Goal: Register for event/course: Sign up to attend an event or enroll in a course

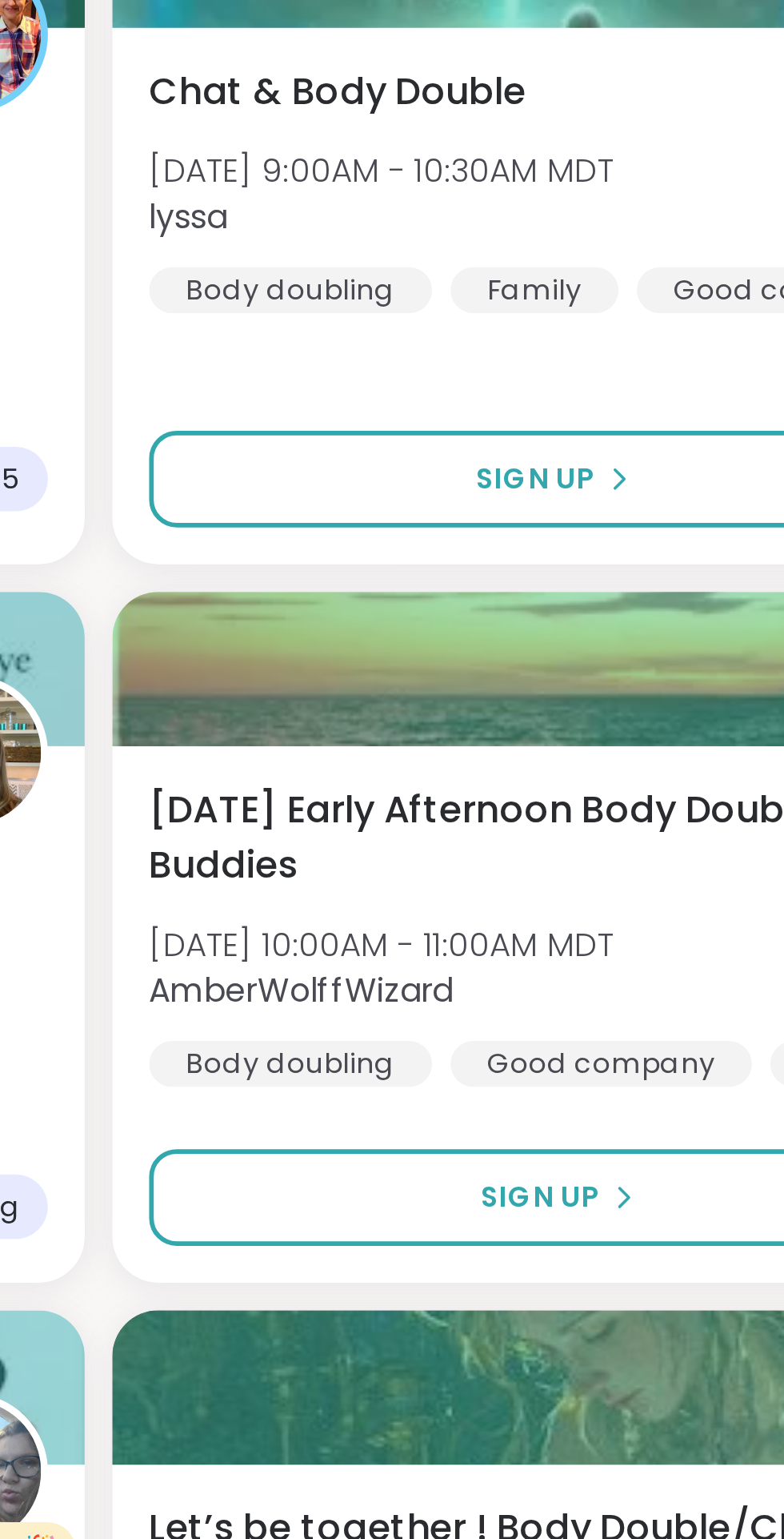
scroll to position [467, 0]
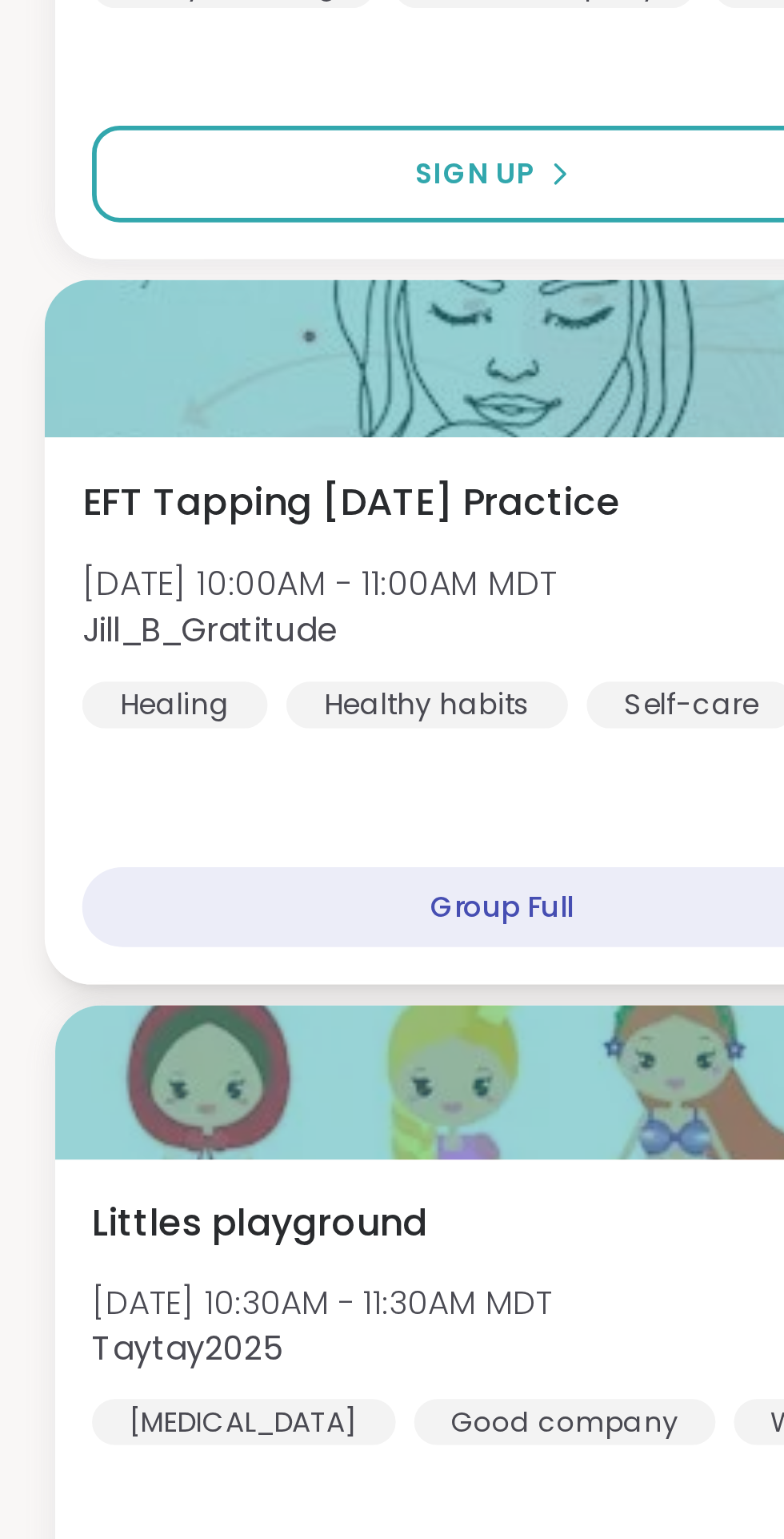
click at [144, 895] on div "EFT Tapping [DATE] Practice [DATE] 10:00AM - 11:00AM MDT Jill_B_Gratitude Heali…" at bounding box center [204, 911] width 350 height 88
click at [160, 931] on div "EFT Tapping [DATE] Practice [DATE] 10:00AM - 11:00AM MDT Jill_B_Gratitude Heali…" at bounding box center [204, 911] width 350 height 88
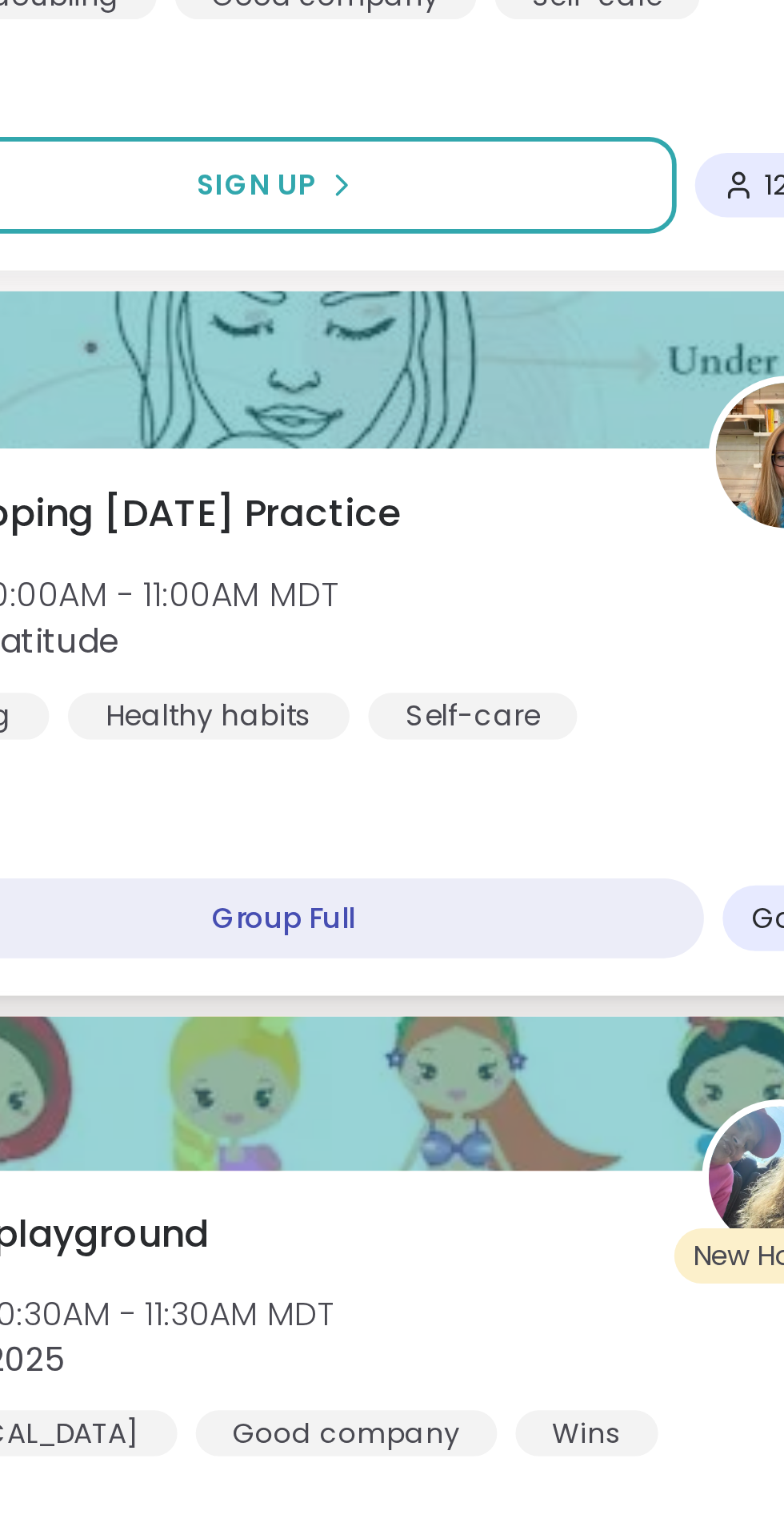
click at [183, 1025] on div "Group Full" at bounding box center [175, 1018] width 292 height 28
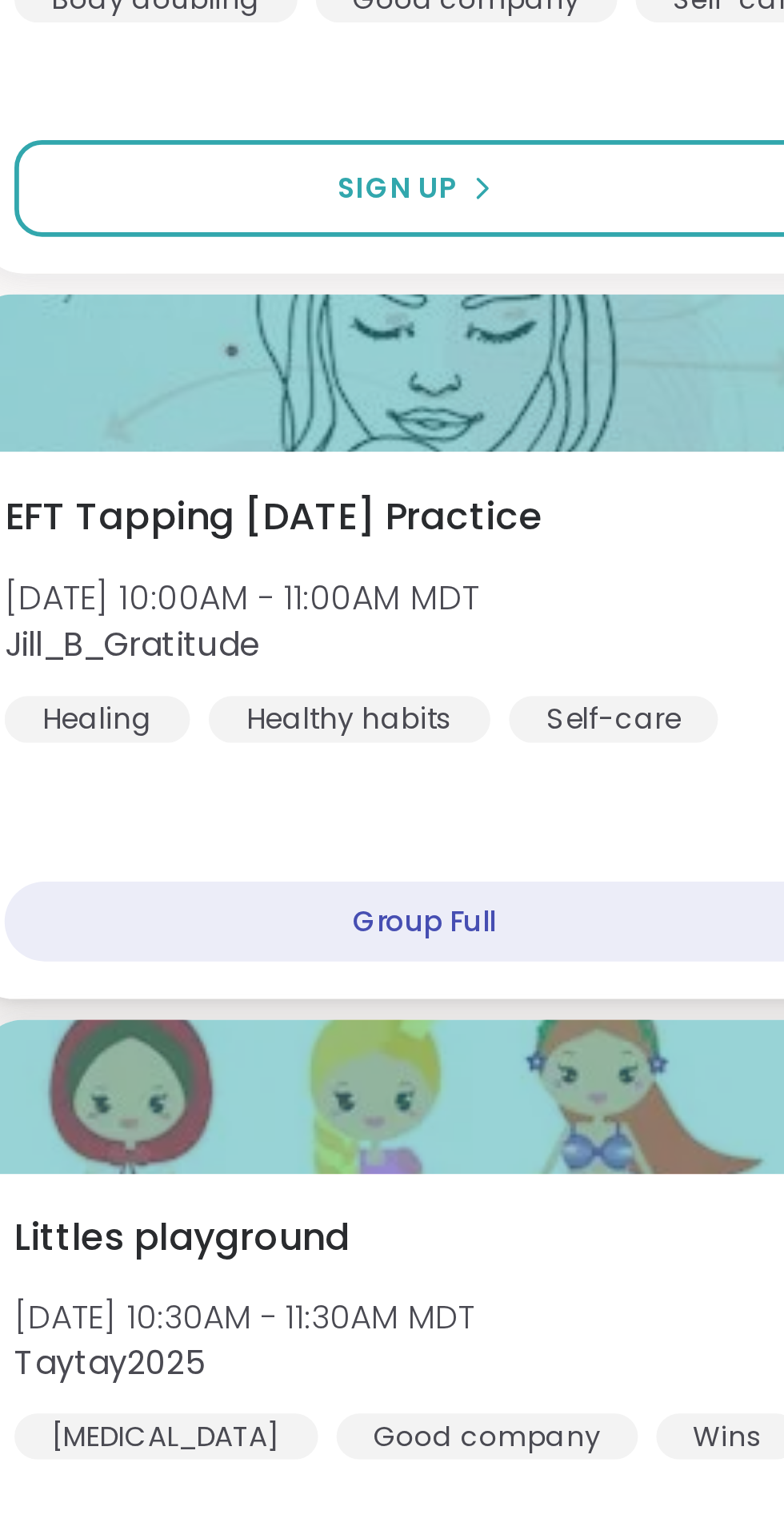
click at [134, 888] on div "EFT Tapping [DATE] Practice [DATE] 10:00AM - 11:00AM MDT Jill_B_Gratitude Heali…" at bounding box center [204, 911] width 350 height 88
click at [136, 874] on span "EFT Tapping [DATE] Practice" at bounding box center [122, 876] width 187 height 19
click at [213, 941] on div "Self-care" at bounding box center [240, 947] width 73 height 16
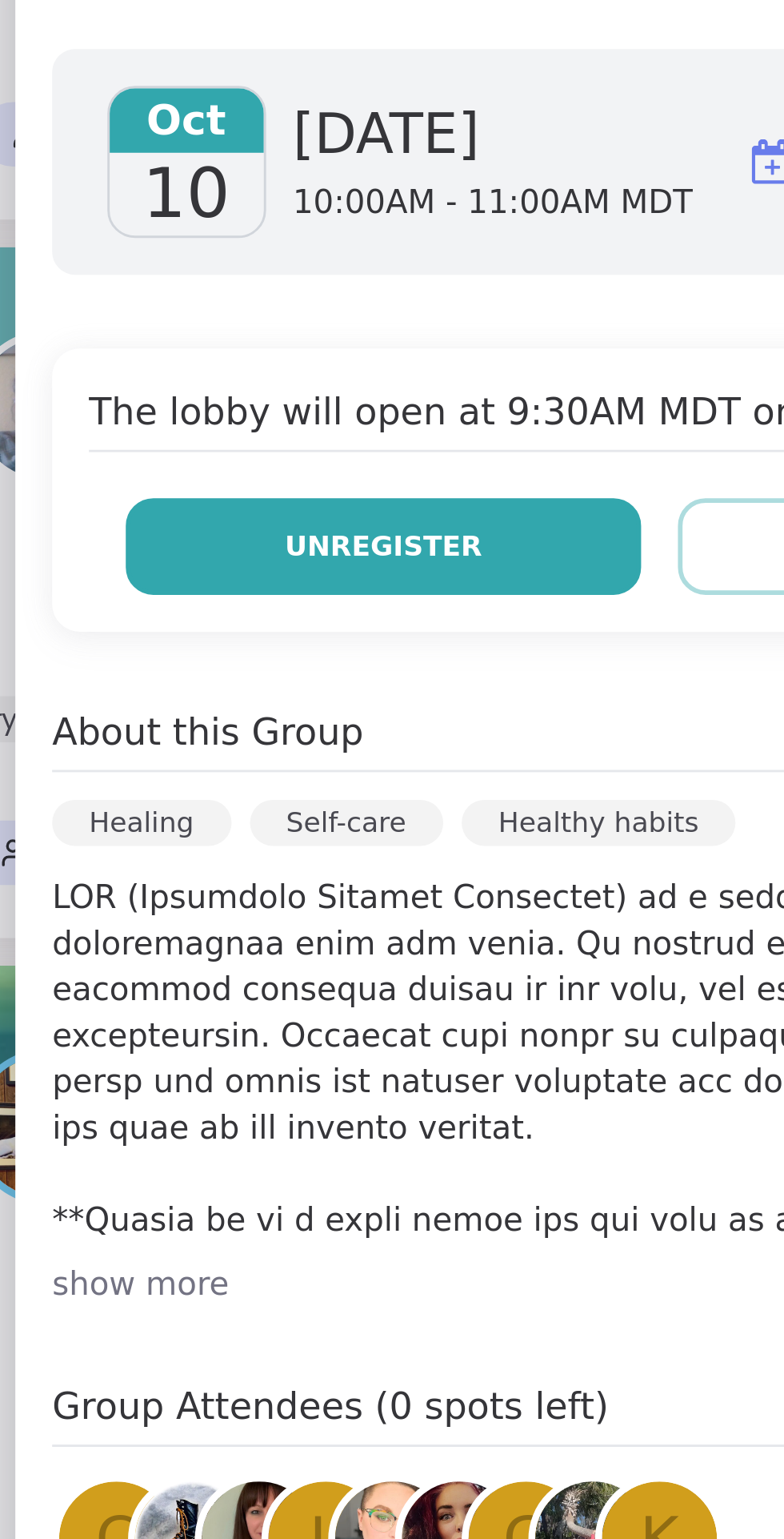
click at [465, 404] on span "Unregister" at bounding box center [464, 407] width 69 height 14
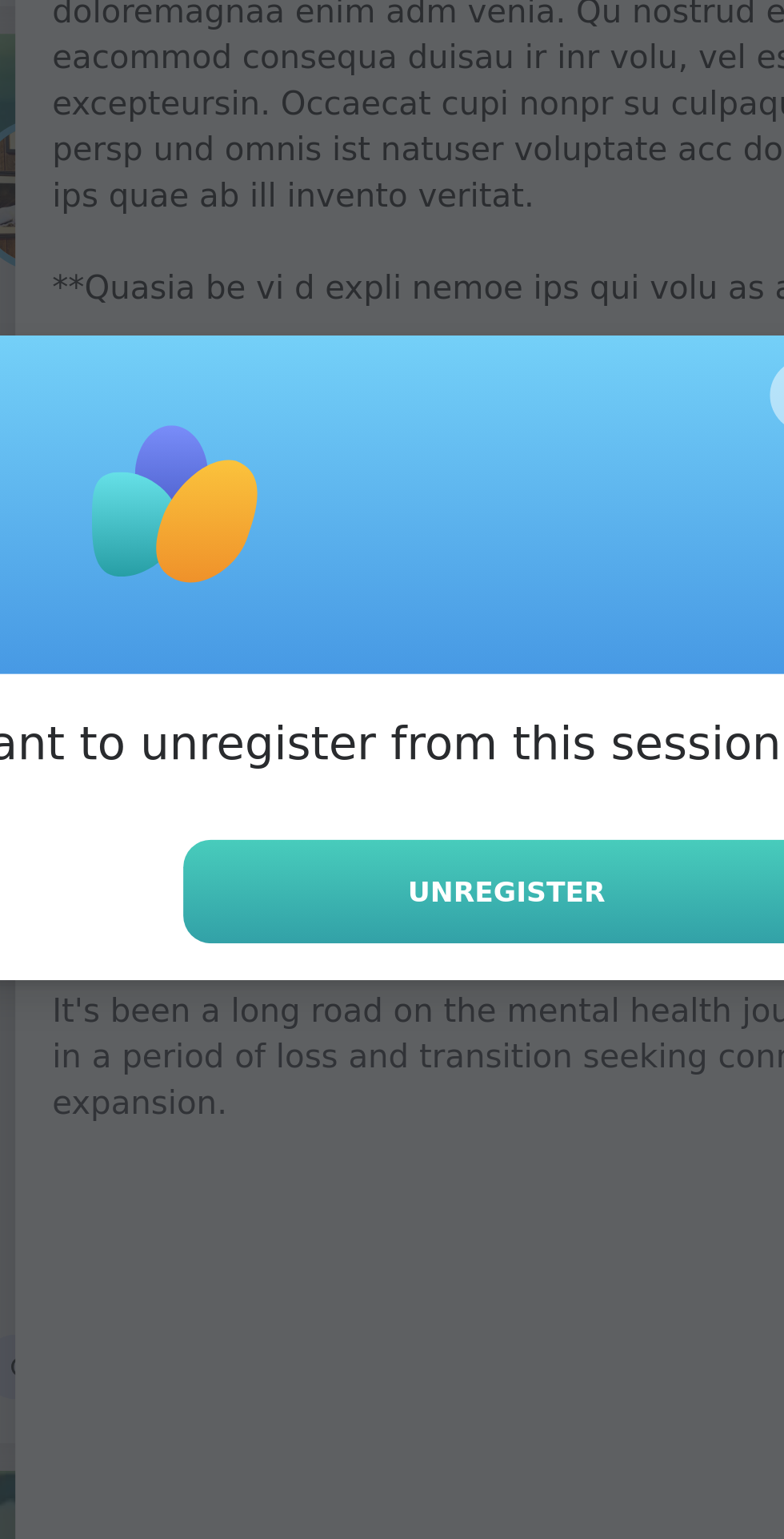
click at [505, 849] on span "Unregister" at bounding box center [507, 851] width 69 height 14
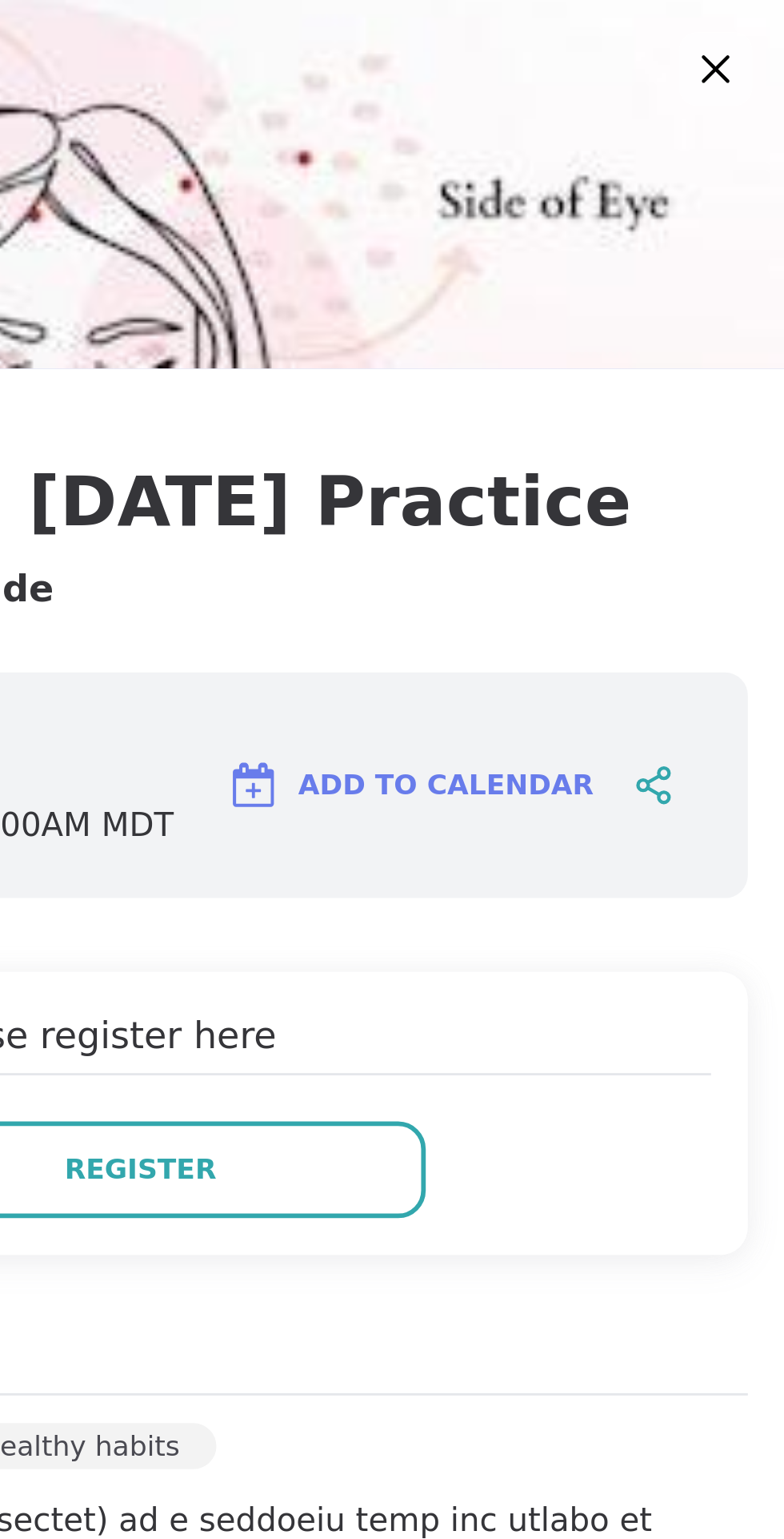
scroll to position [8, 0]
click at [760, 23] on icon at bounding box center [761, 24] width 11 height 11
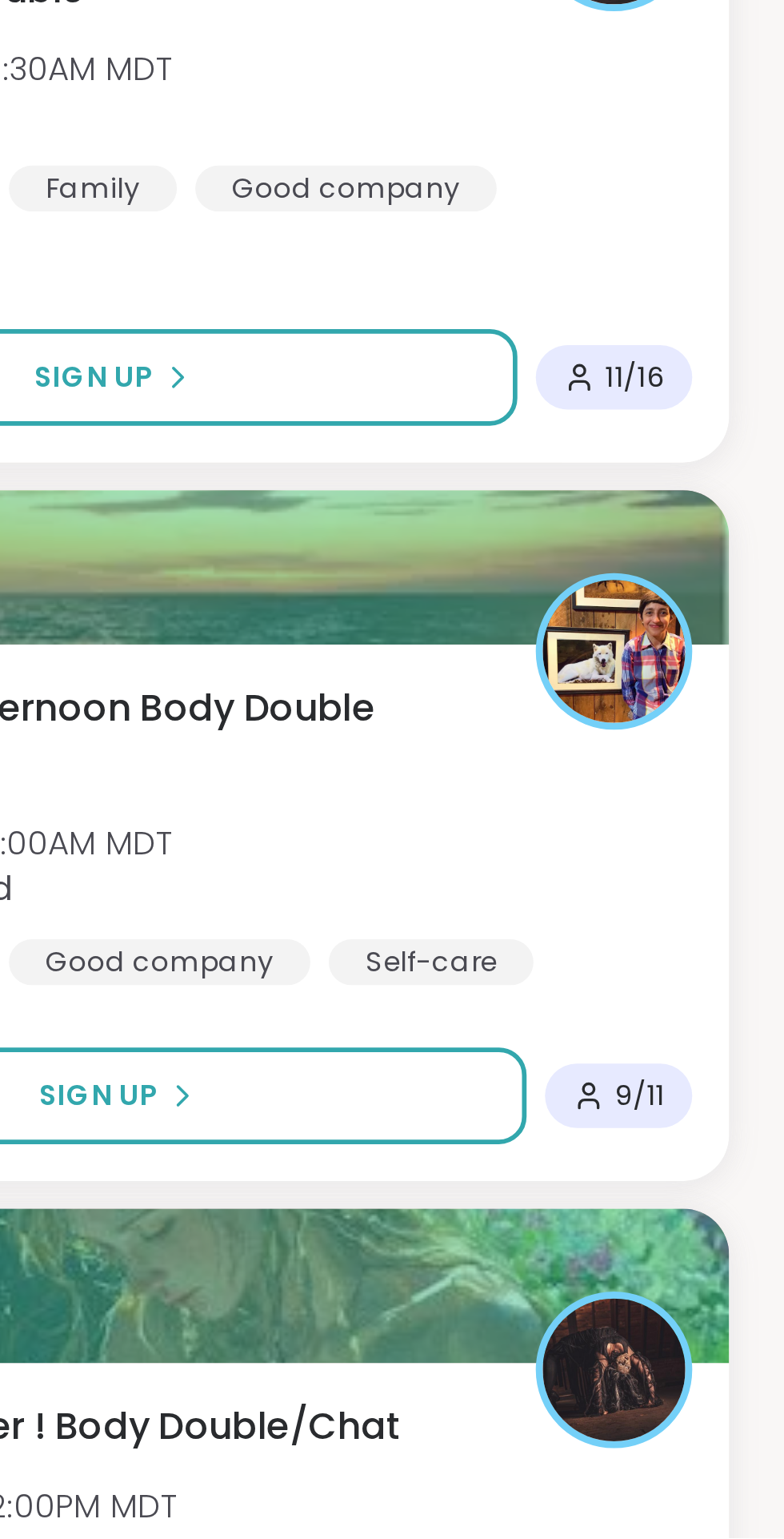
scroll to position [94, 0]
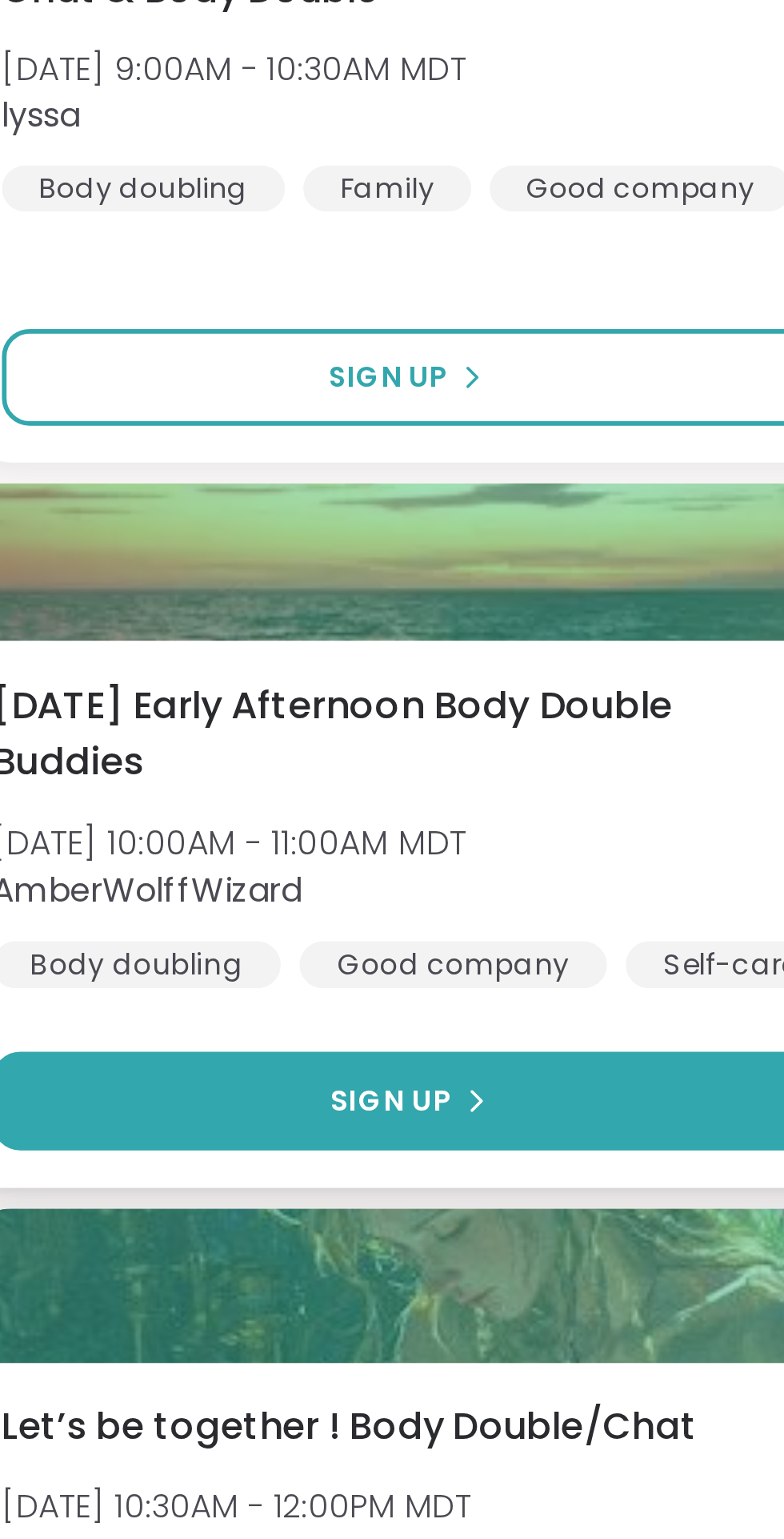
click at [537, 1389] on span "Sign Up" at bounding box center [544, 1386] width 42 height 14
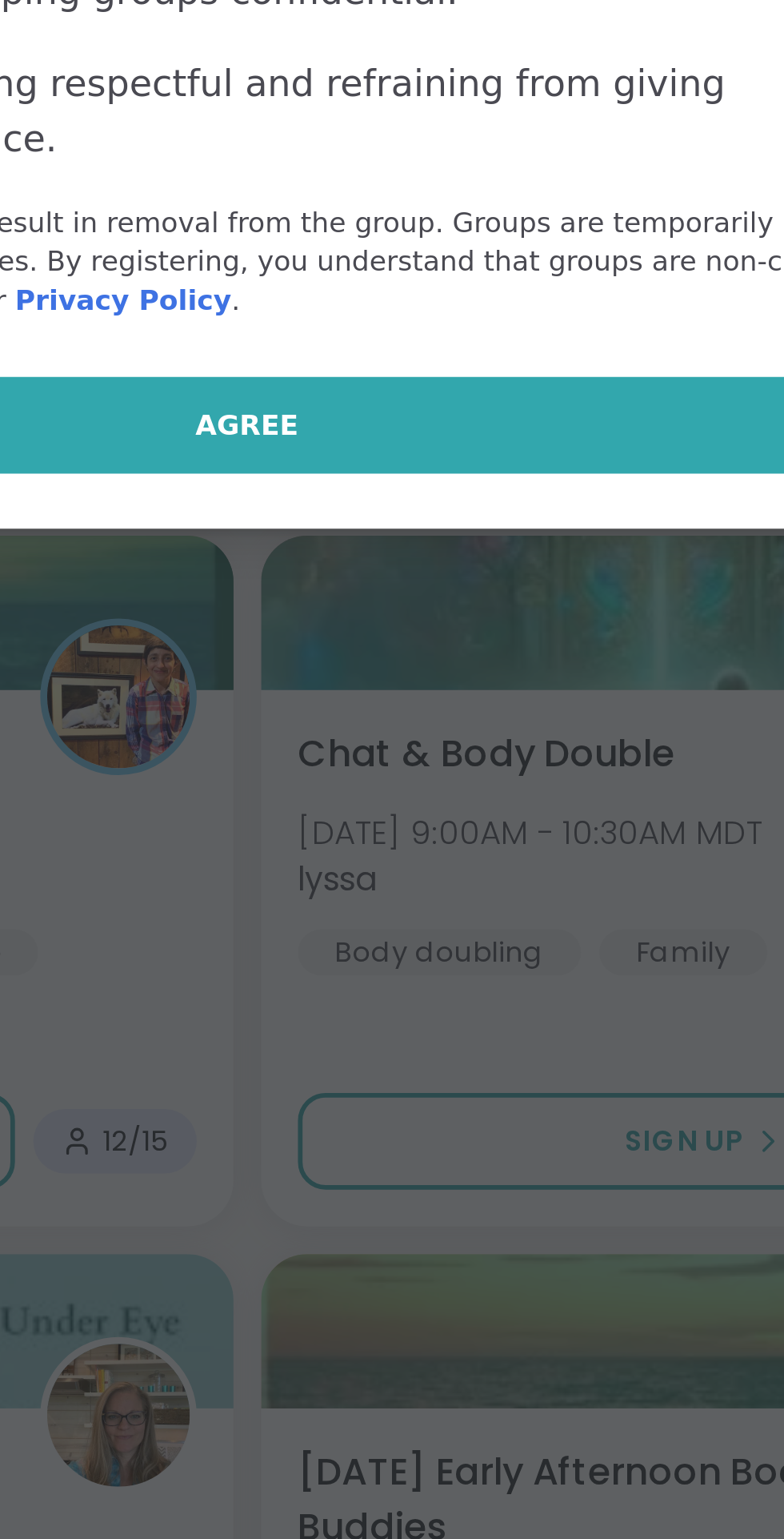
click at [397, 879] on span "Agree" at bounding box center [392, 886] width 36 height 14
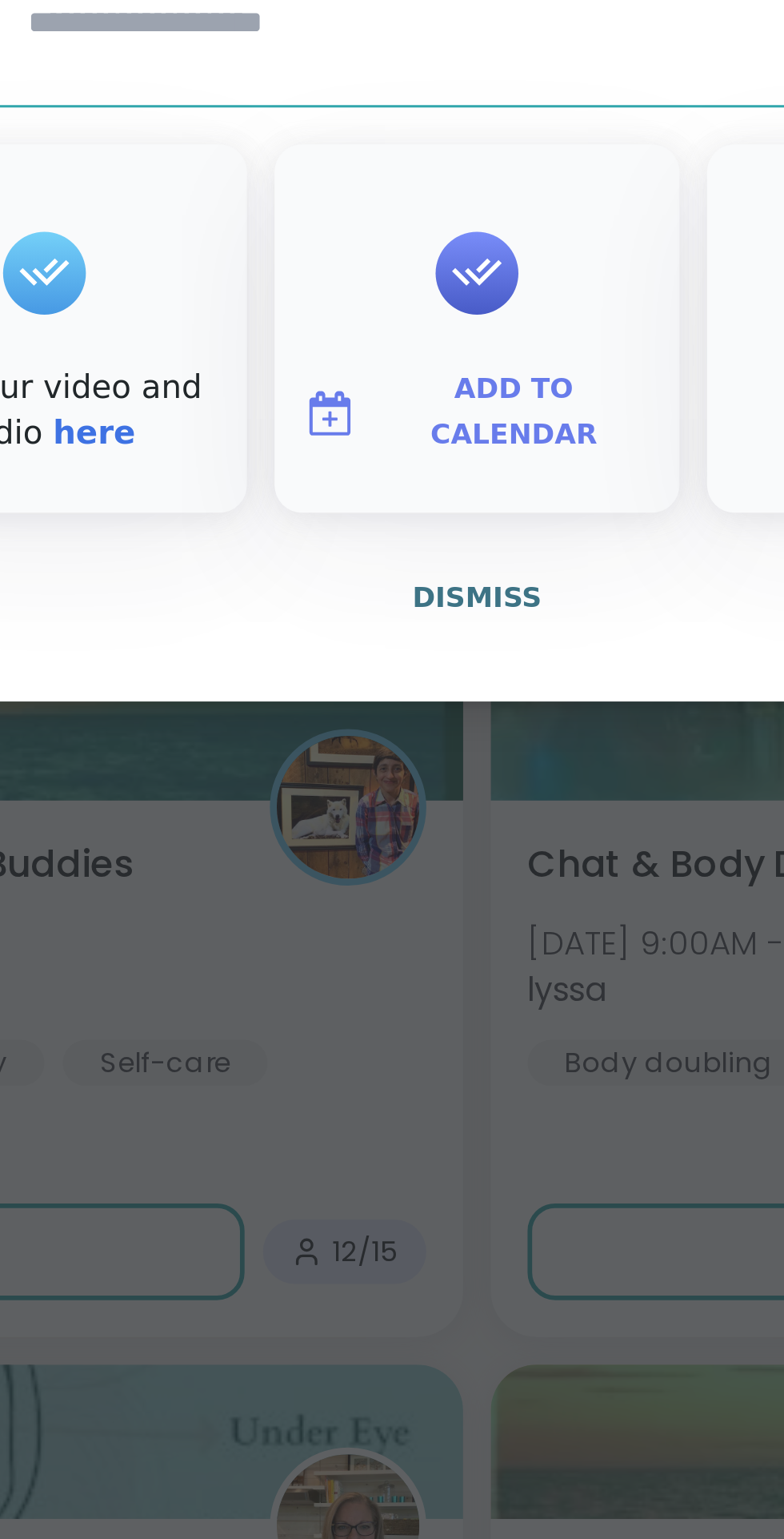
click at [397, 842] on span "Add to Calendar" at bounding box center [405, 843] width 96 height 31
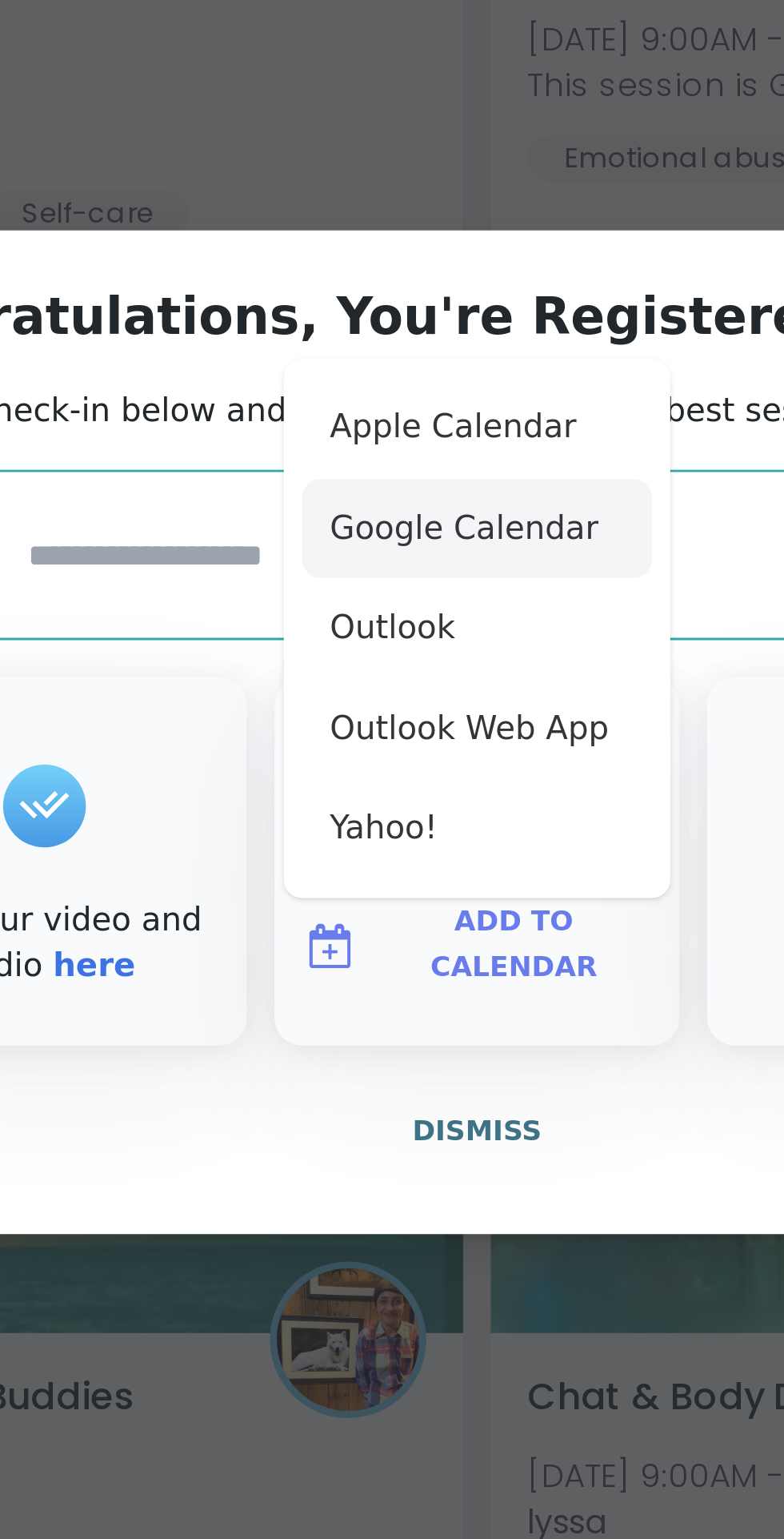
click at [386, 690] on button "Google Calendar" at bounding box center [392, 698] width 122 height 35
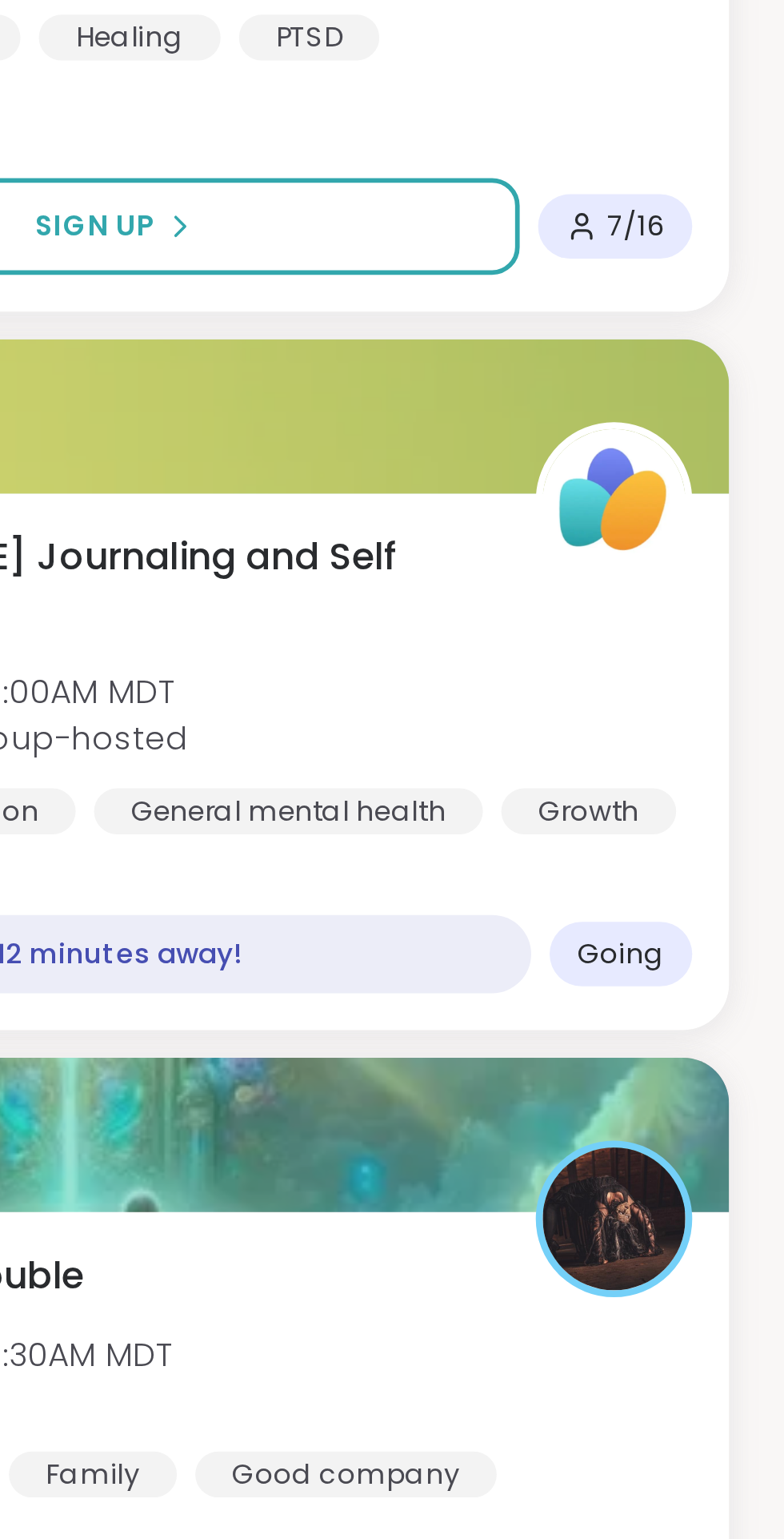
scroll to position [217, 0]
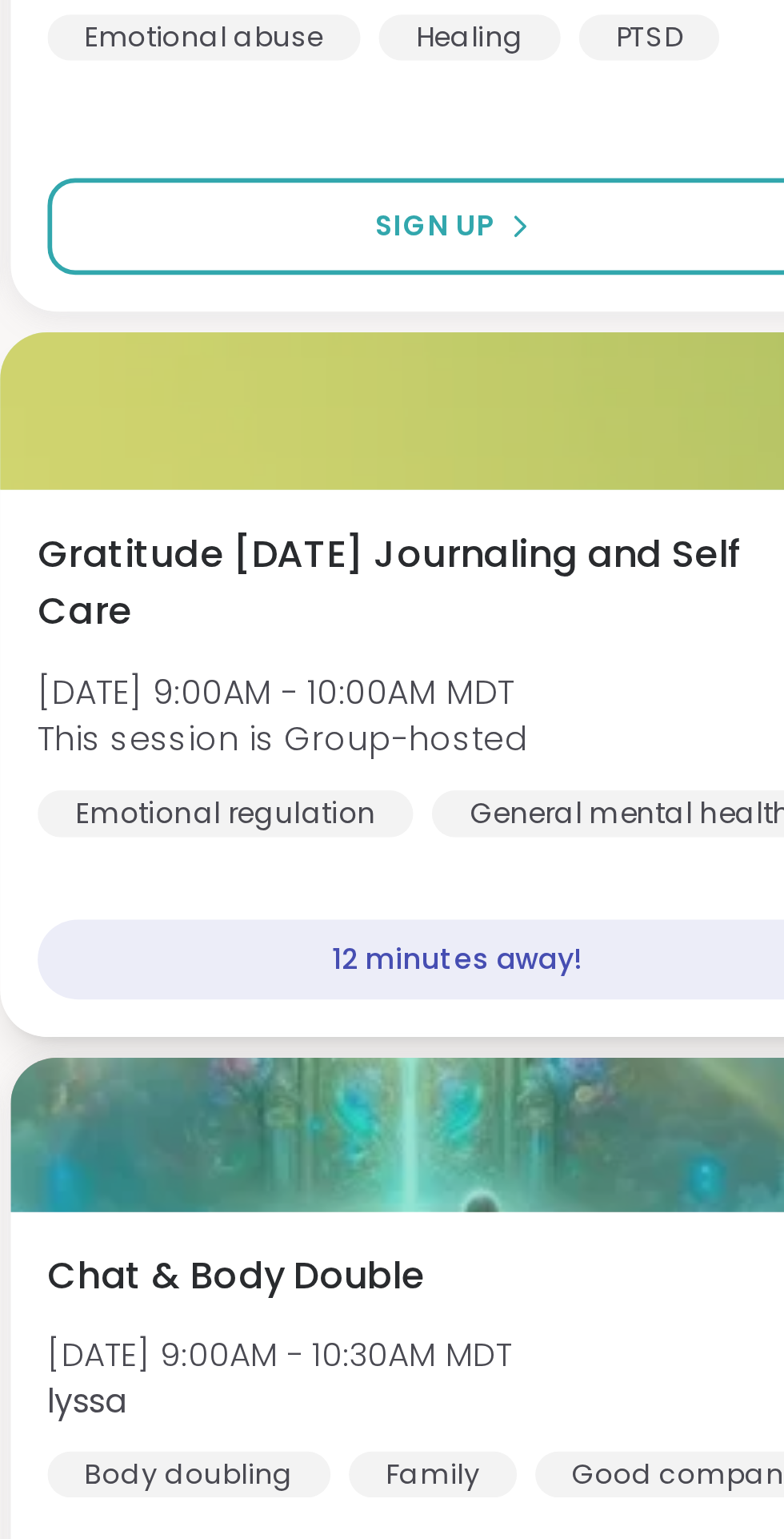
click at [539, 667] on span "[DATE] 9:00AM - 10:00AM MDT" at bounding box center [492, 675] width 170 height 16
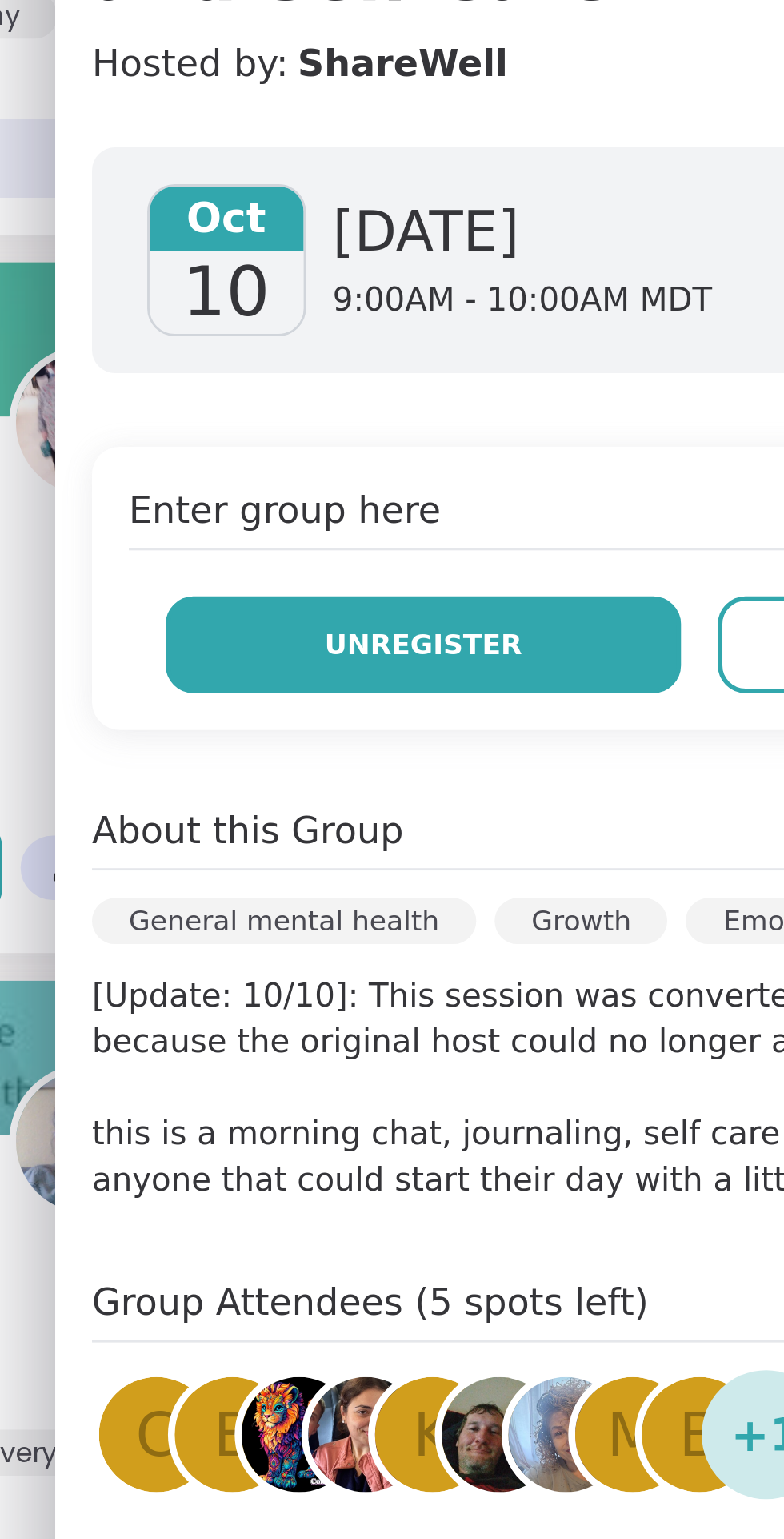
click at [467, 433] on span "Unregister" at bounding box center [464, 435] width 69 height 14
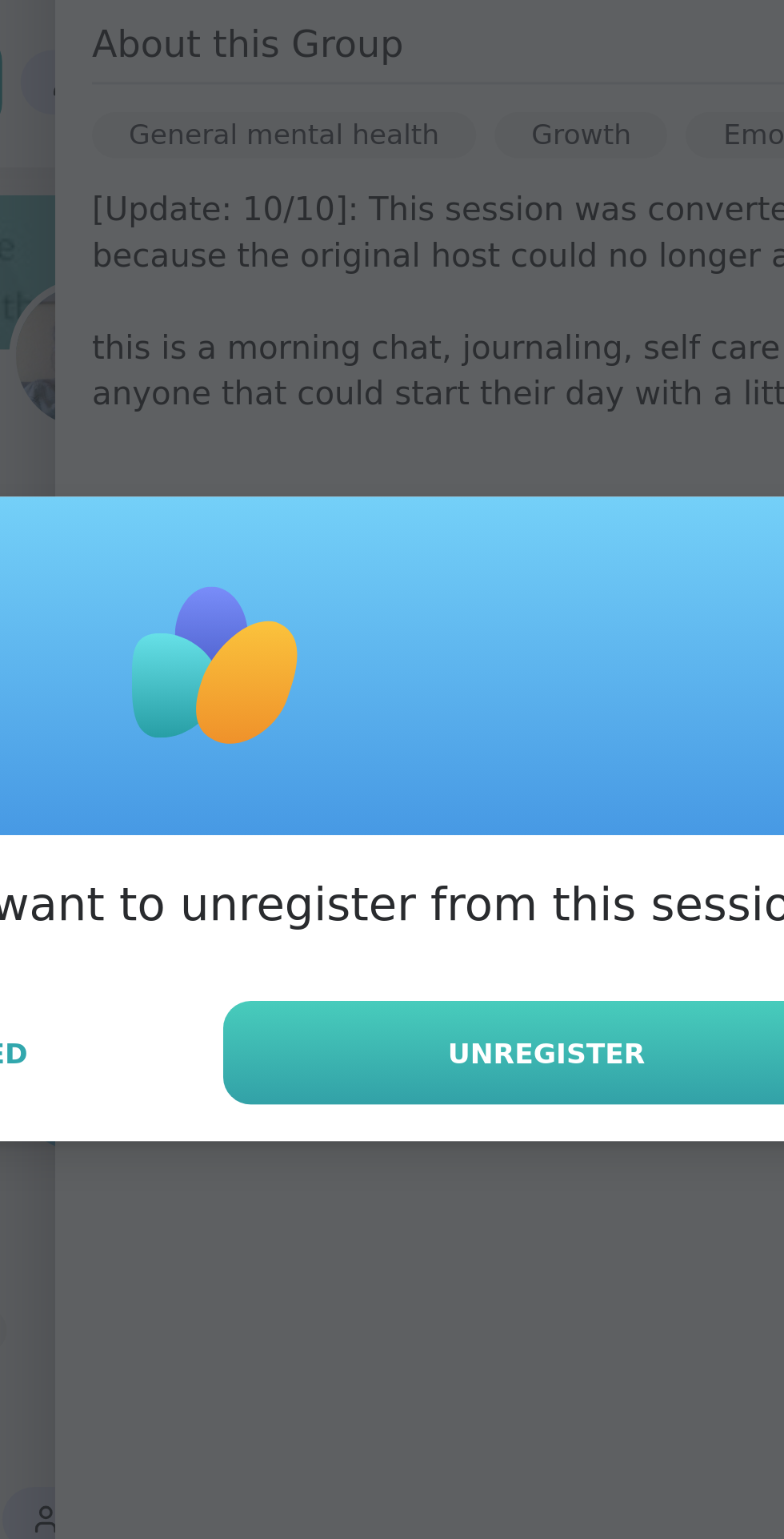
click at [500, 847] on span "Unregister" at bounding box center [507, 851] width 69 height 14
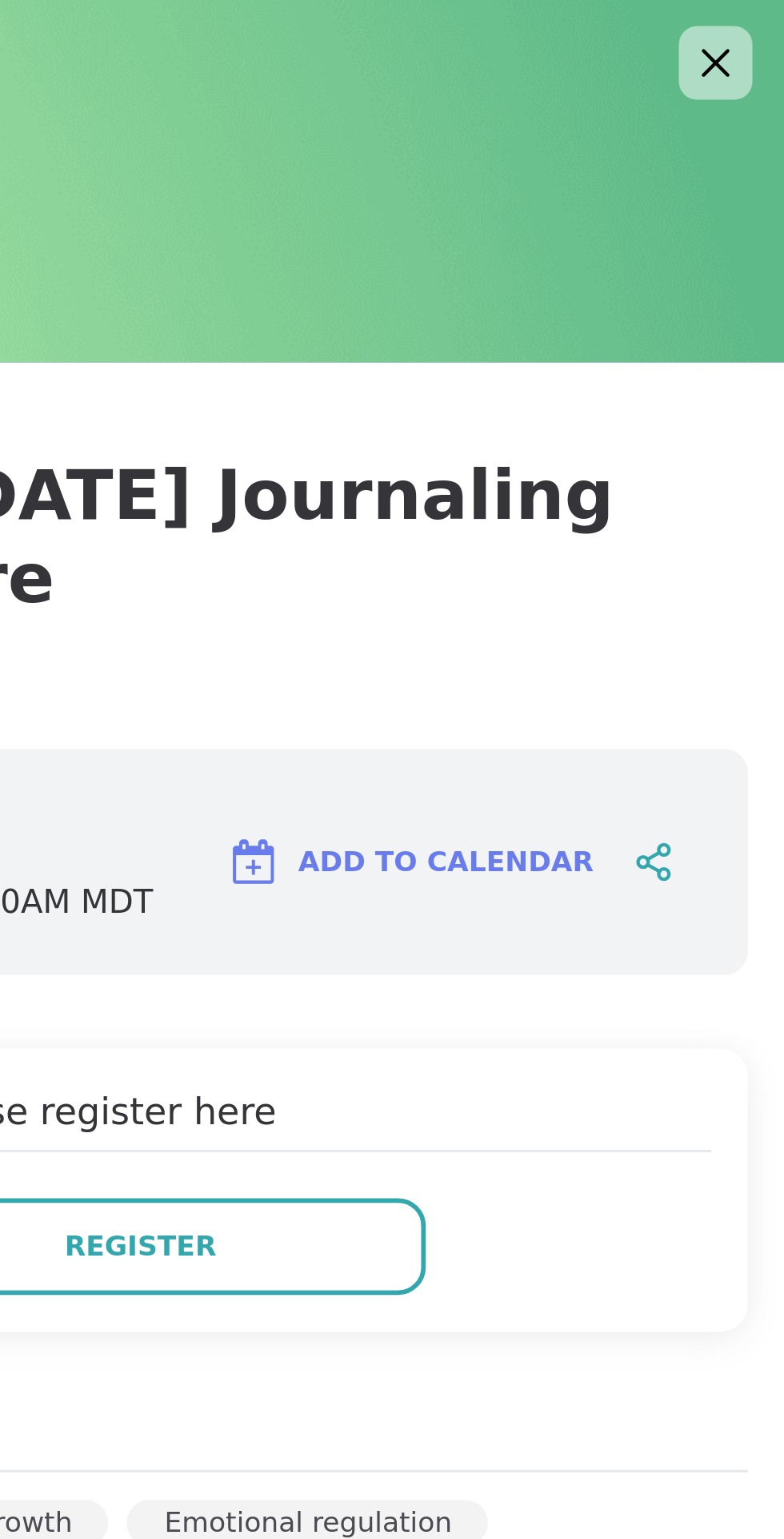
scroll to position [153, 0]
click at [762, 33] on icon at bounding box center [760, 23] width 20 height 20
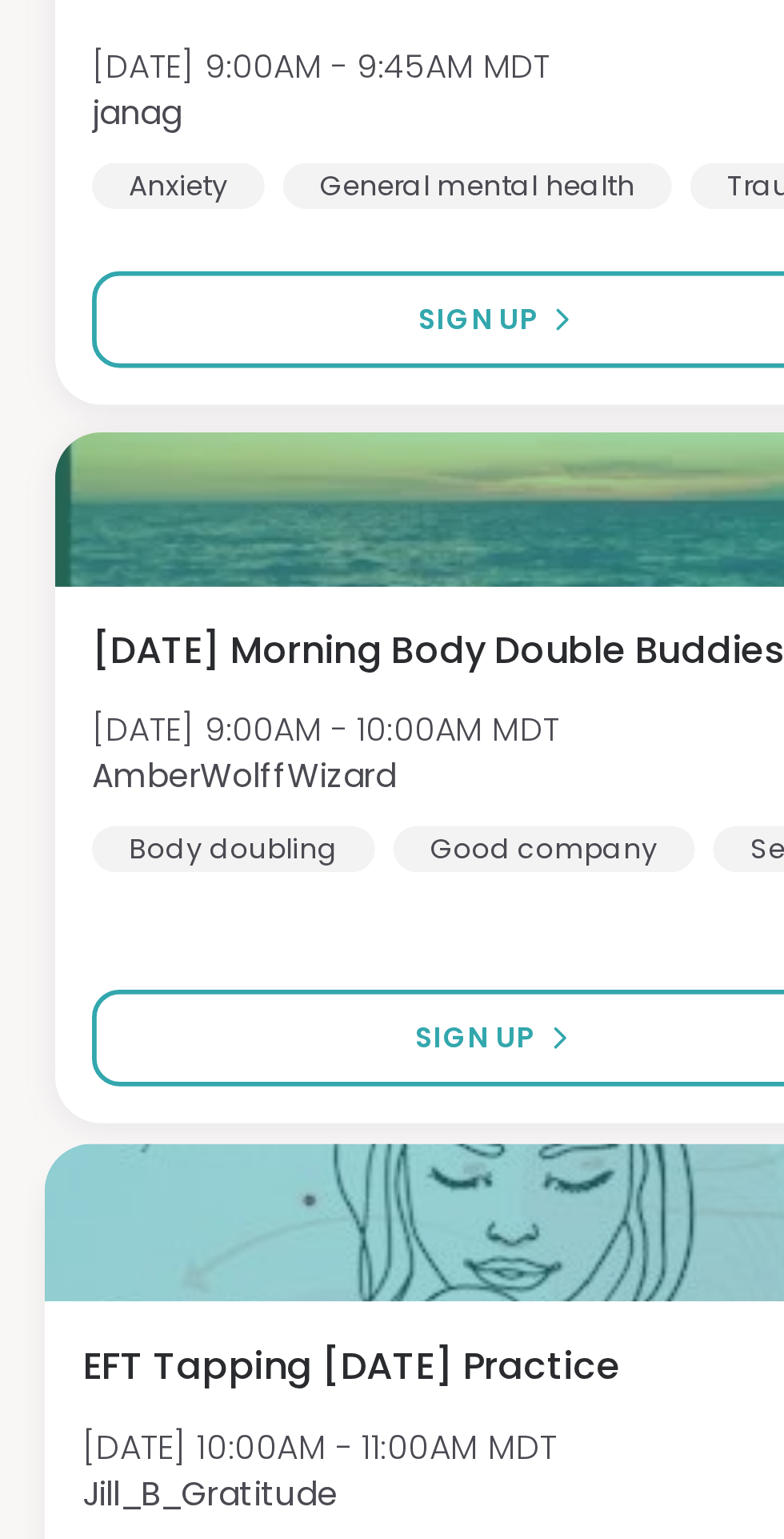
click at [213, 1184] on div "EFT Tapping [DATE] Practice [DATE] 10:00AM - 11:00AM MDT Jill_B_Gratitude Heali…" at bounding box center [204, 1224] width 350 height 88
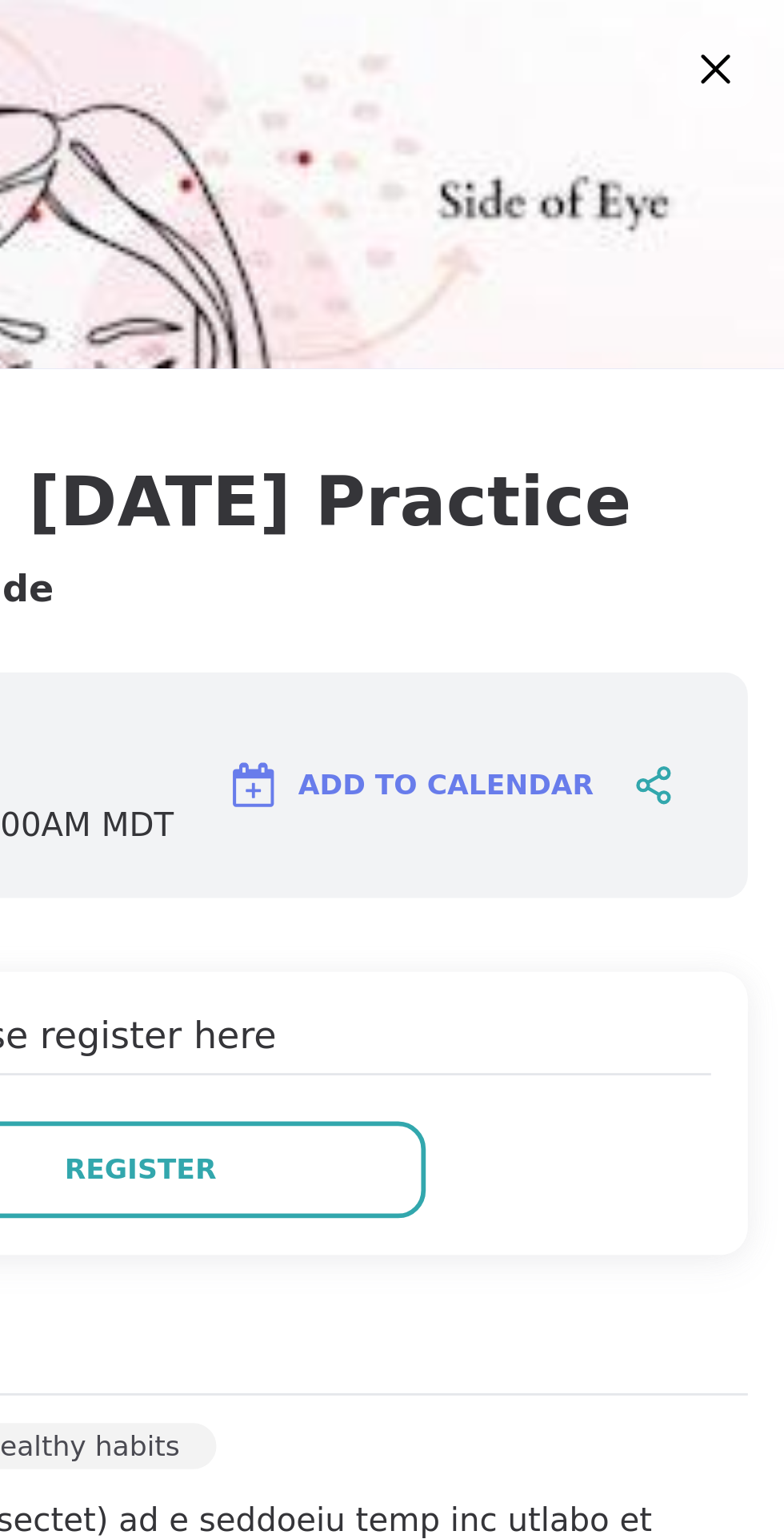
click at [763, 26] on icon at bounding box center [760, 23] width 20 height 20
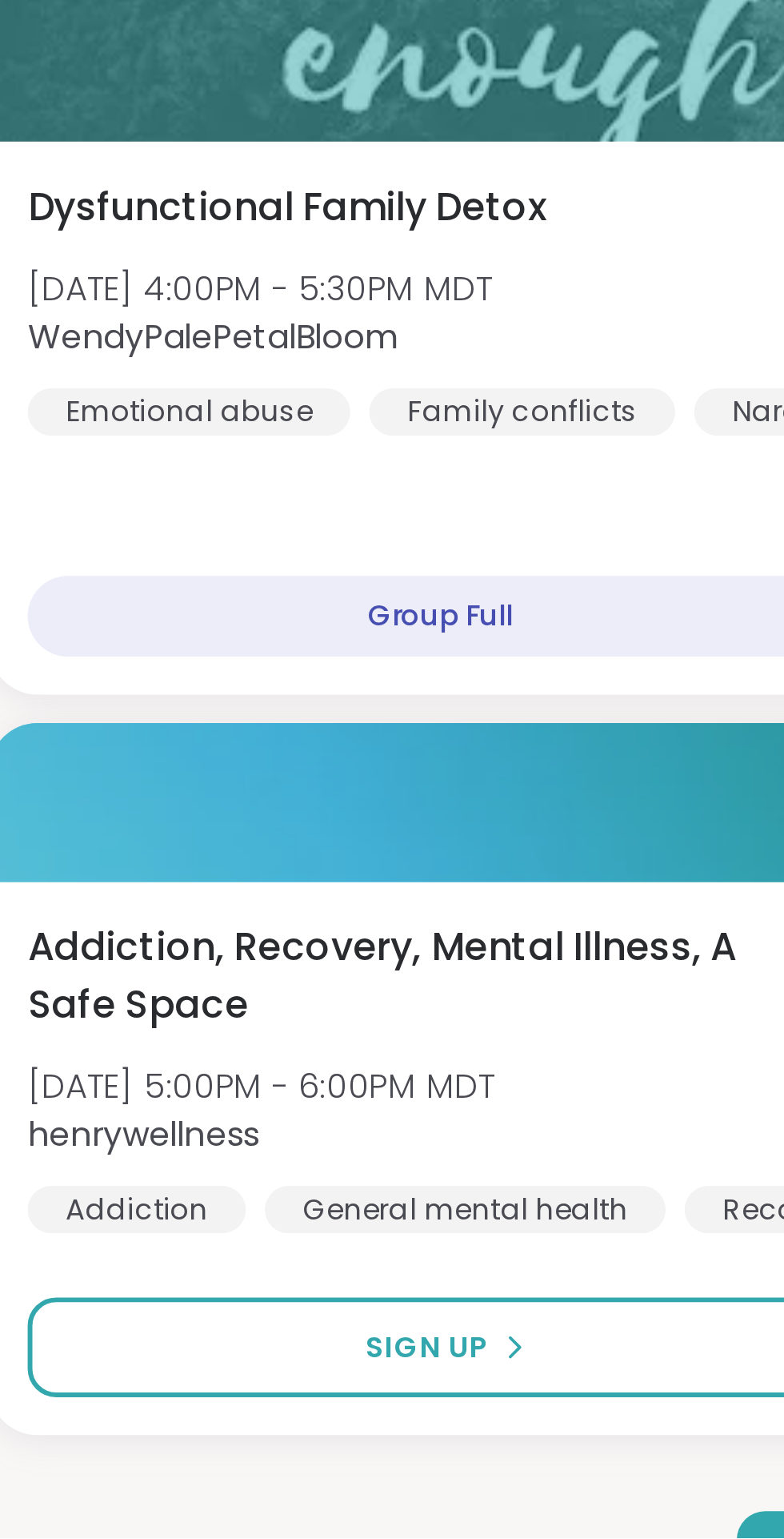
scroll to position [3291, 0]
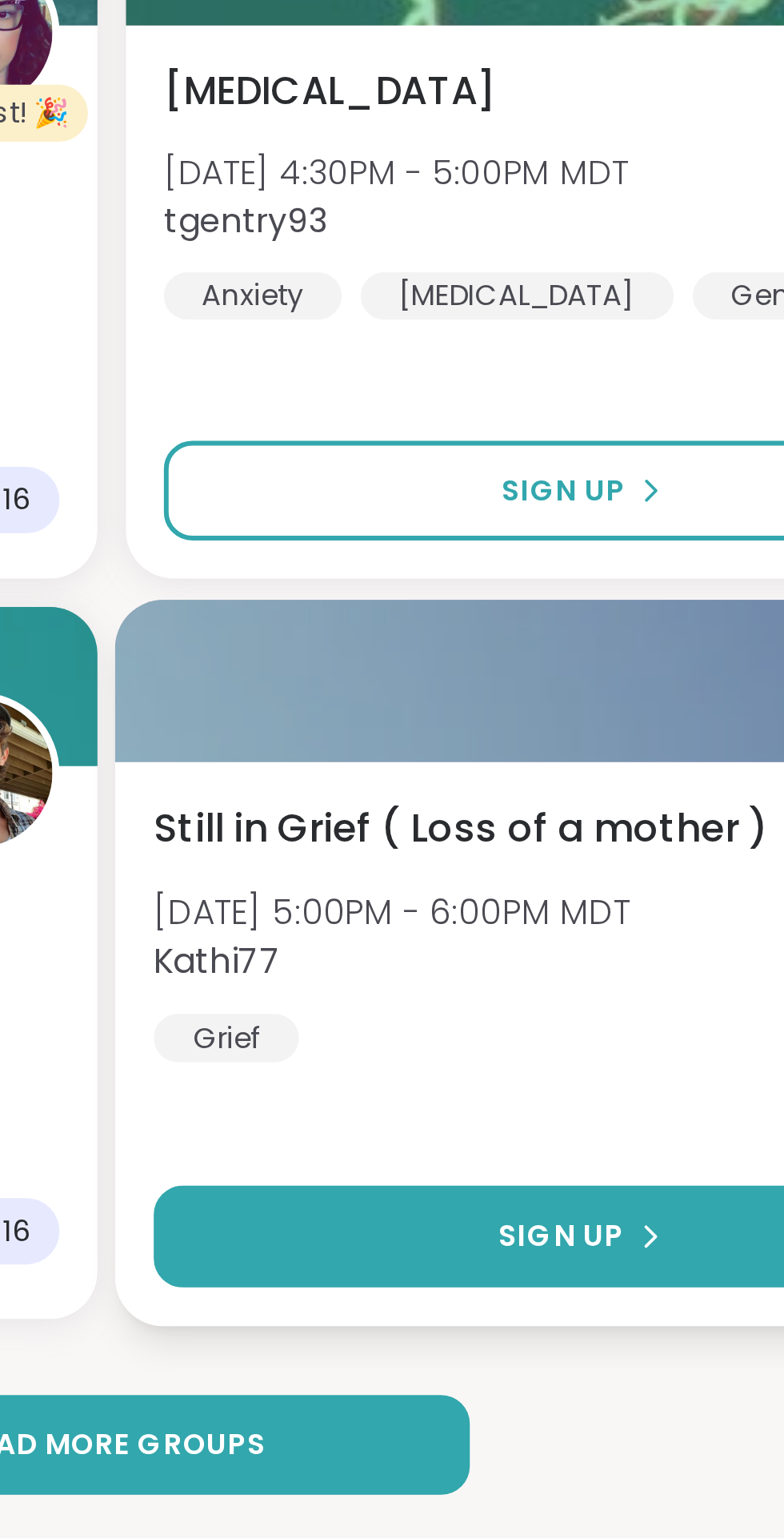
click at [588, 1428] on button "Sign Up" at bounding box center [550, 1437] width 288 height 34
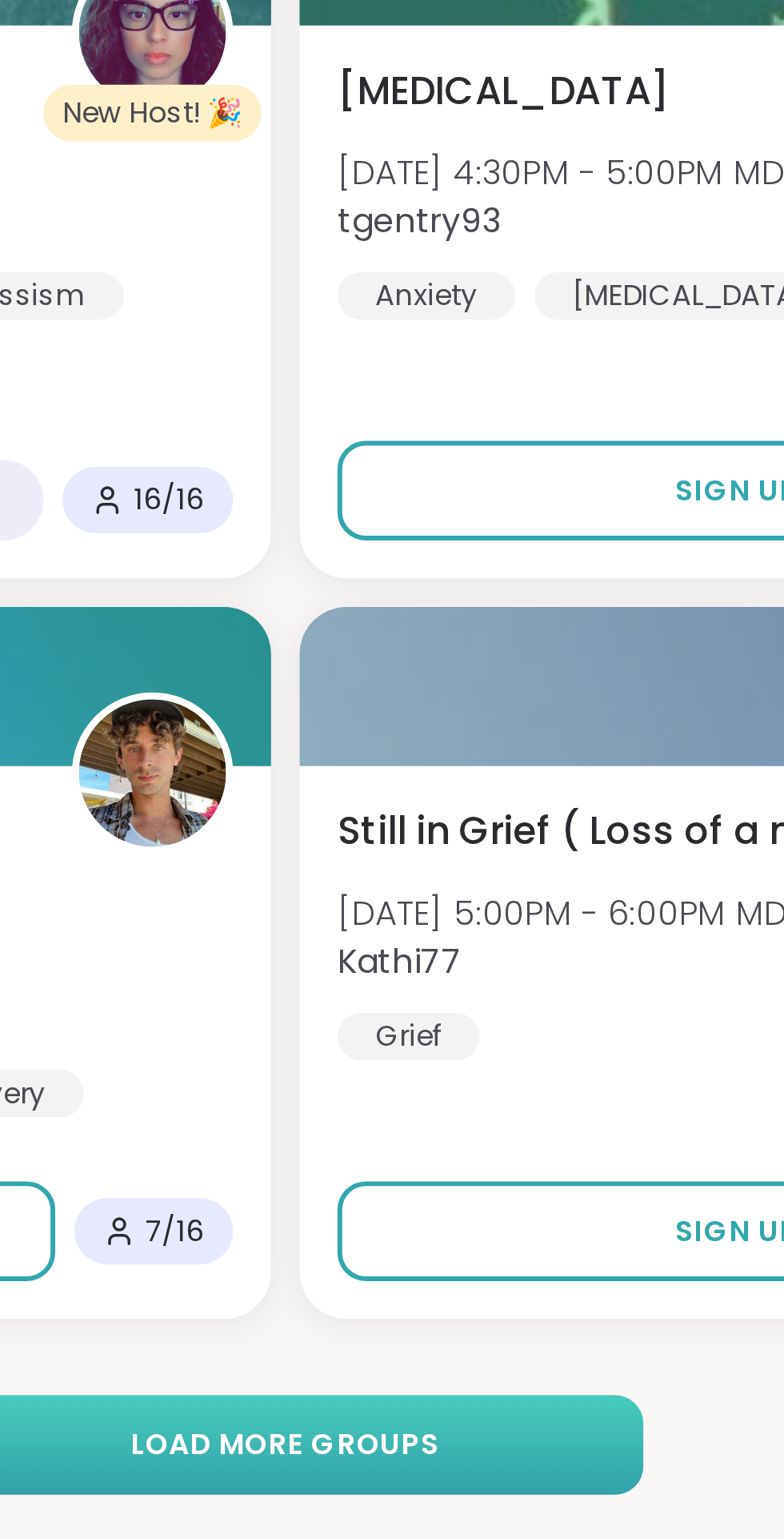
click at [417, 1508] on span "Load more groups" at bounding box center [392, 1508] width 104 height 14
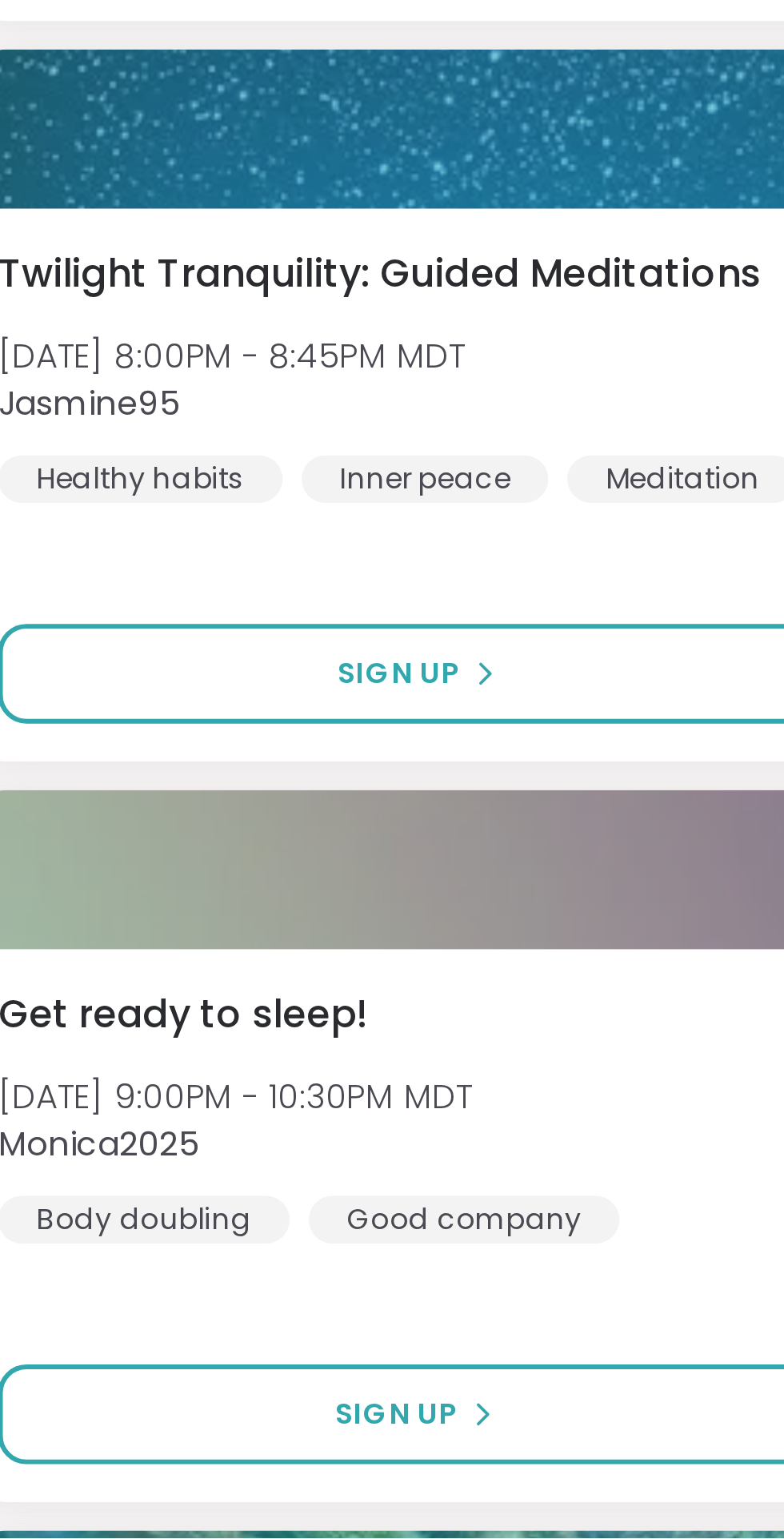
scroll to position [4482, 0]
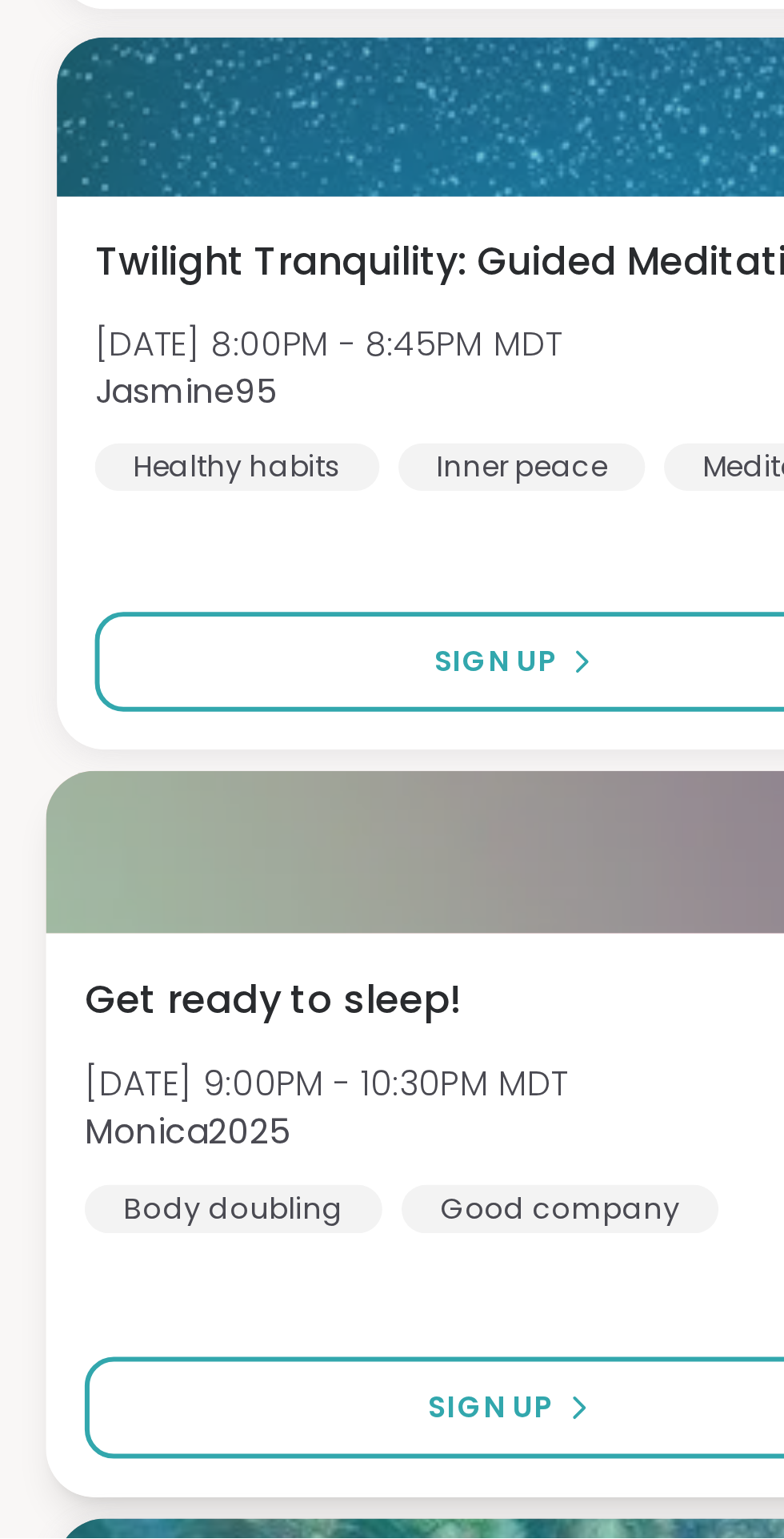
click at [250, 1438] on div "Get ready to sleep! [DATE] 9:00PM - 10:30PM MDT Monica2025 Body doubling Good c…" at bounding box center [203, 1430] width 375 height 190
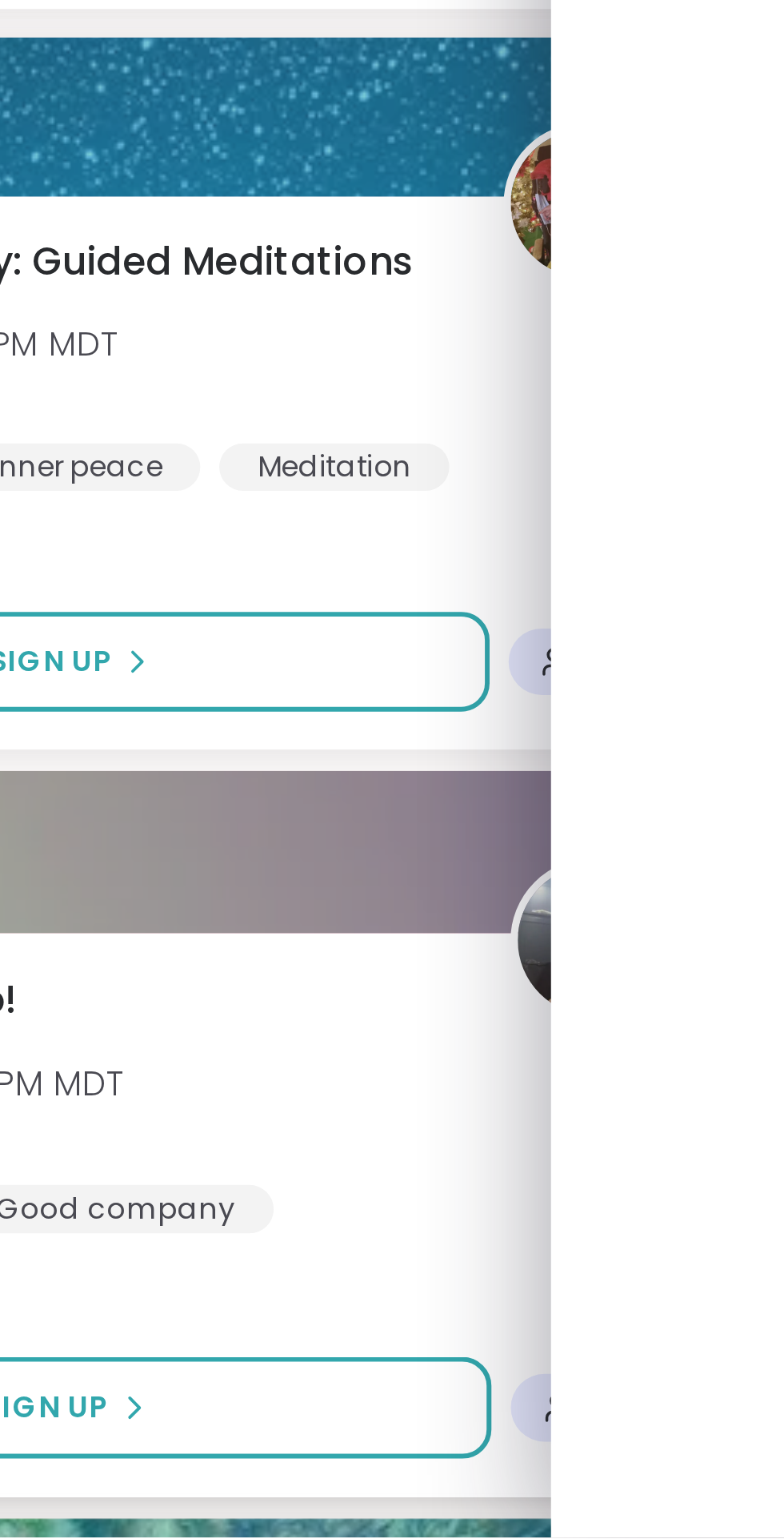
click at [327, 1439] on div "Get ready to sleep! [DATE] 9:00PM - 10:30PM MDT Monica2025 Body doubling Good c…" at bounding box center [203, 1430] width 375 height 190
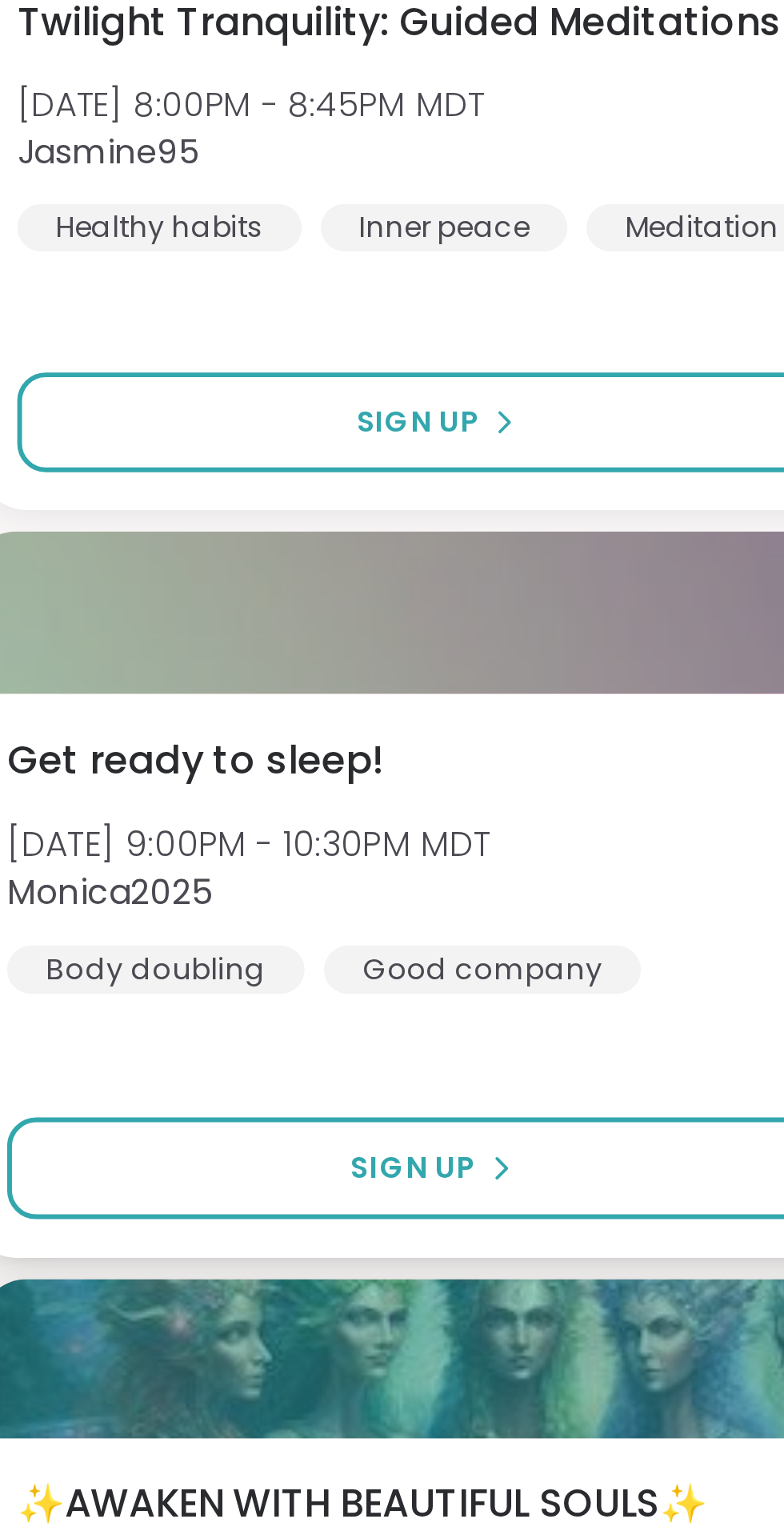
scroll to position [4565, 0]
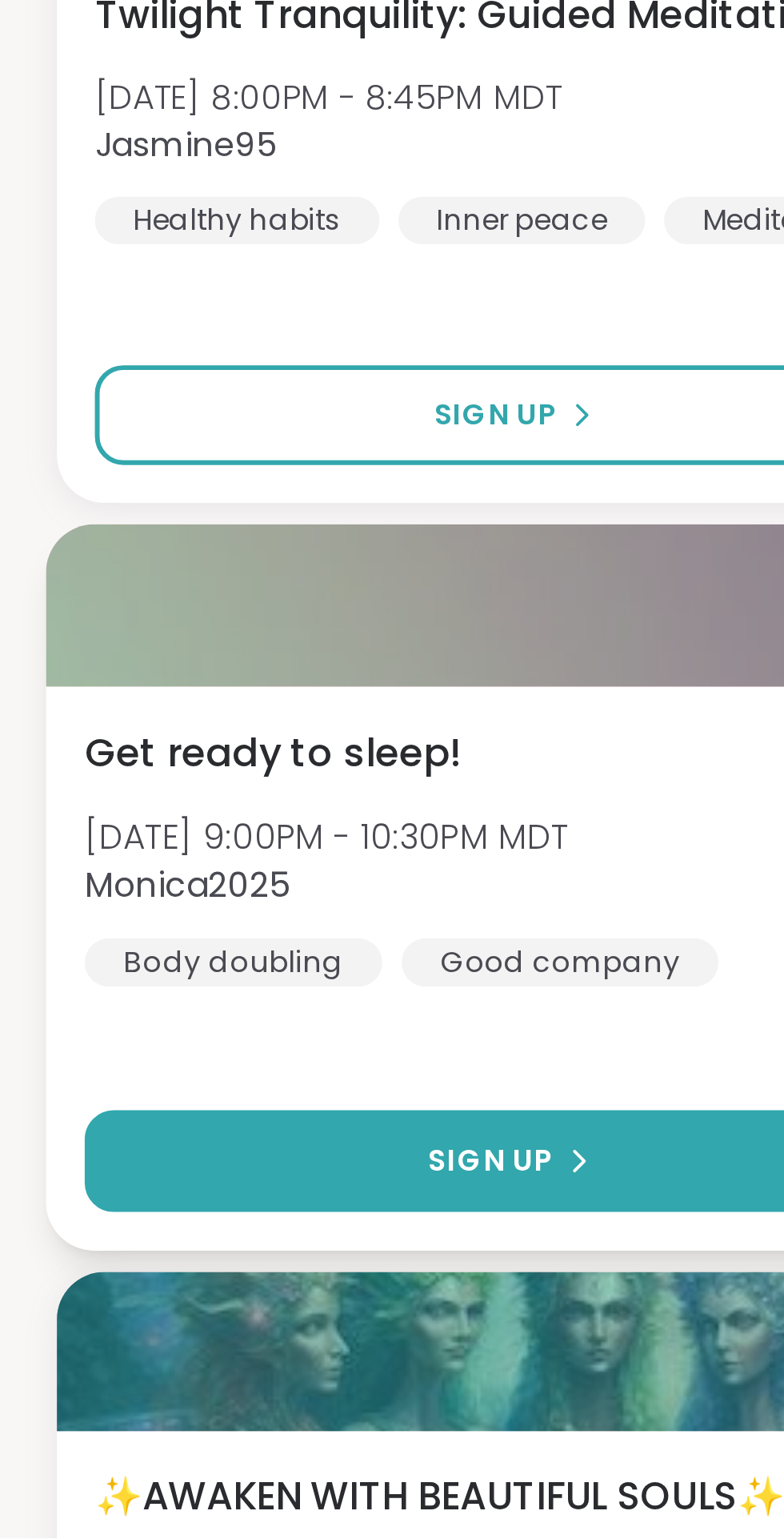
click at [169, 1411] on span "Sign Up" at bounding box center [165, 1412] width 42 height 14
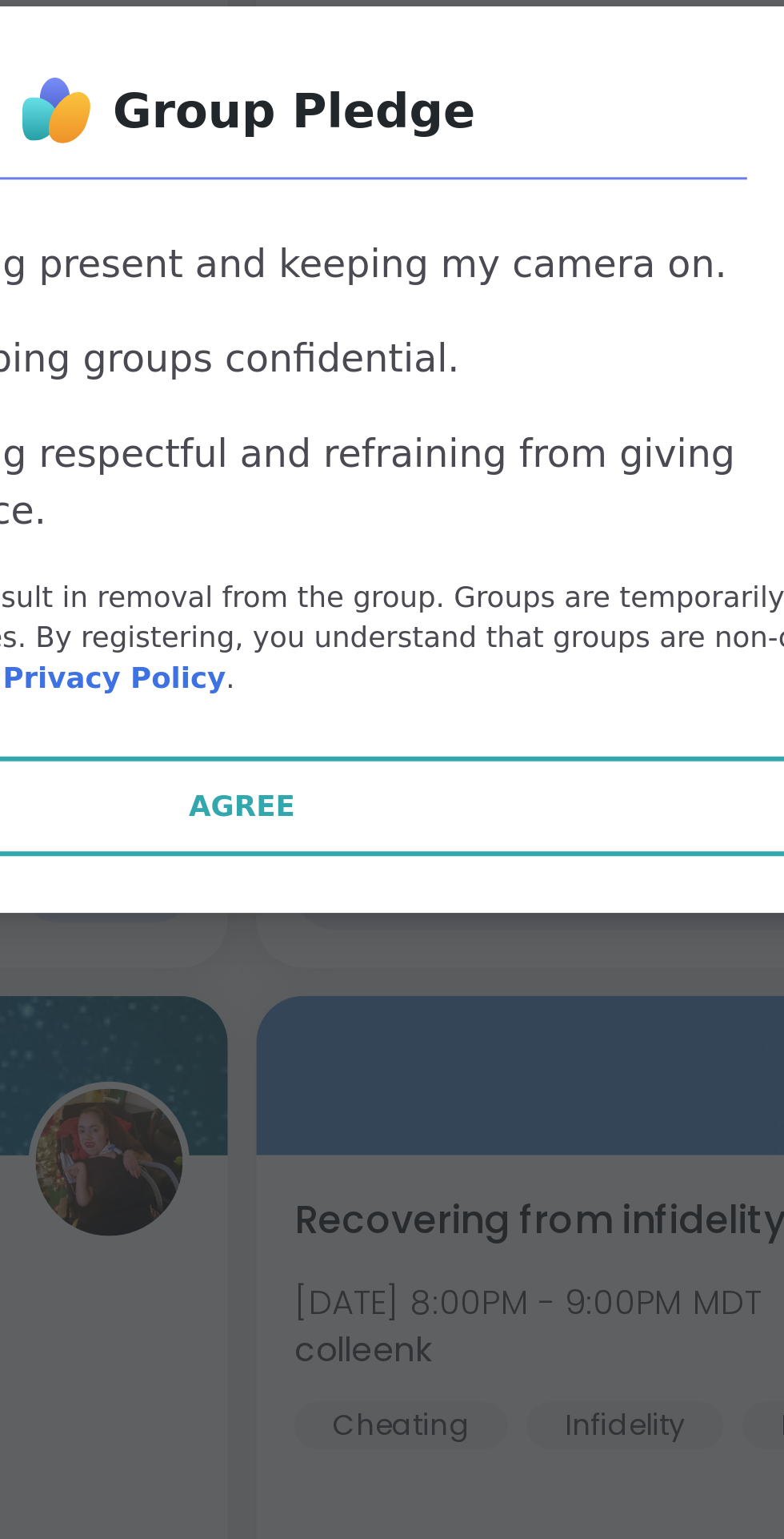
scroll to position [4564, 0]
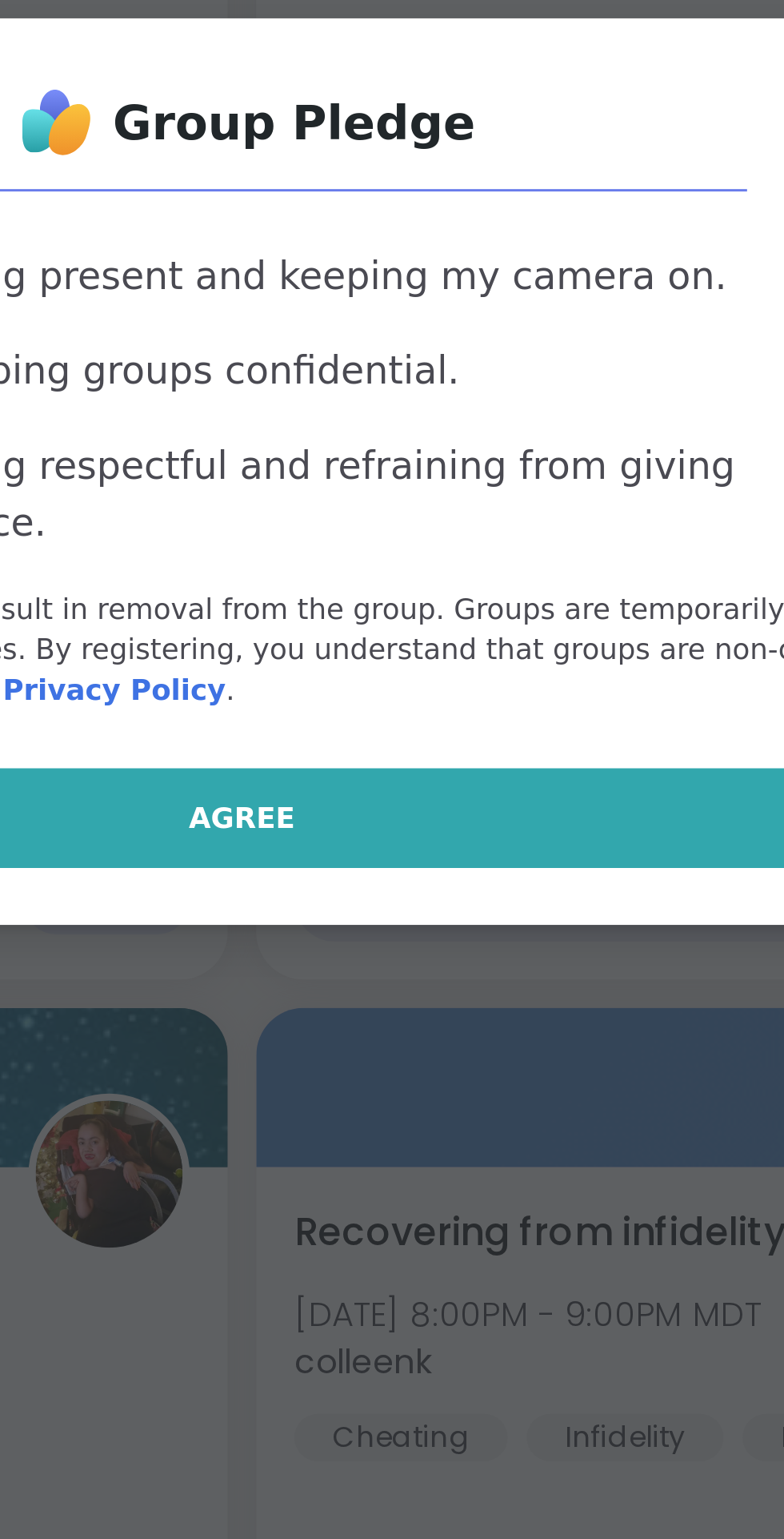
click at [400, 884] on span "Agree" at bounding box center [392, 886] width 36 height 14
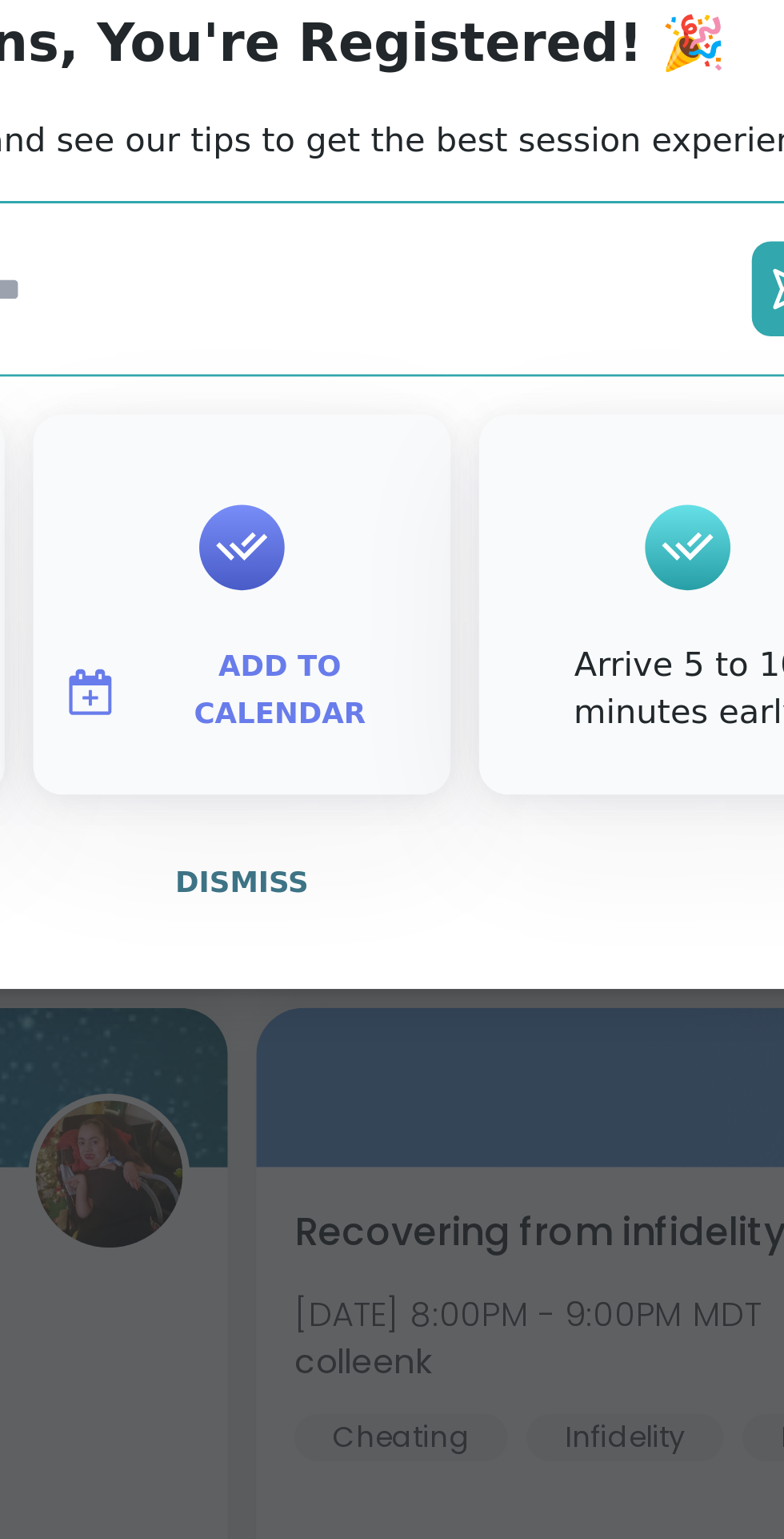
click at [406, 849] on span "Add to Calendar" at bounding box center [405, 843] width 96 height 31
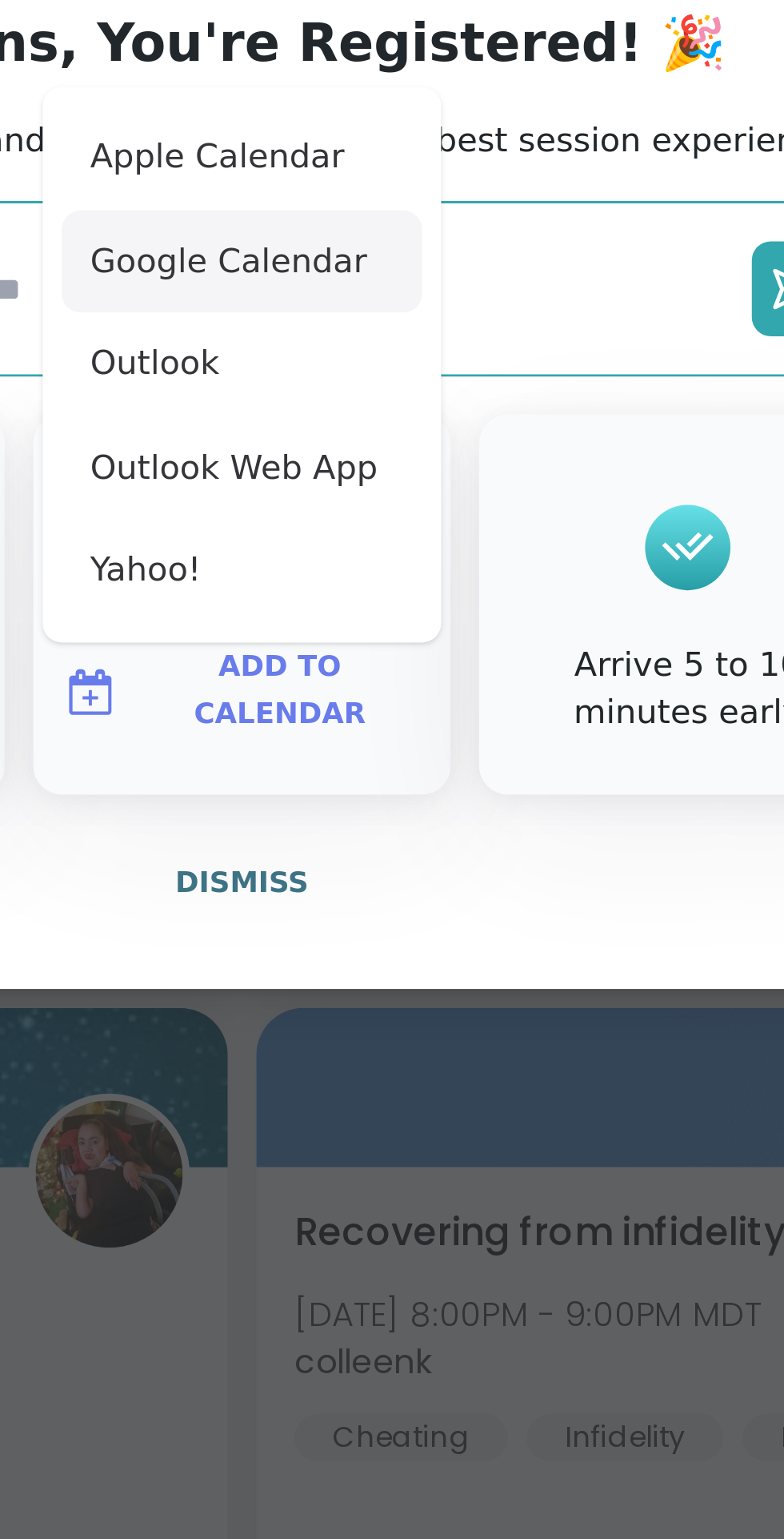
click at [404, 701] on button "Google Calendar" at bounding box center [392, 698] width 122 height 35
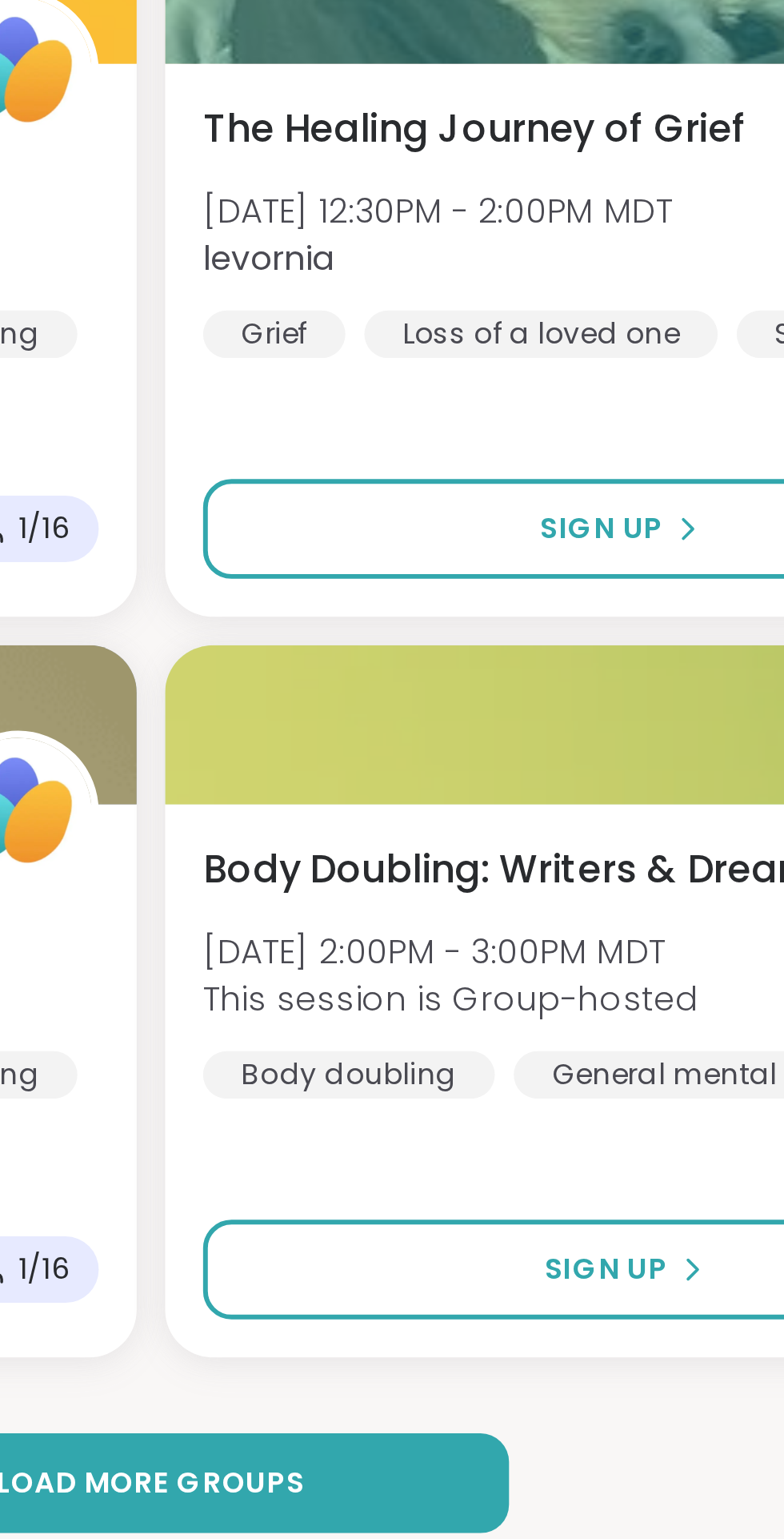
scroll to position [7787, 0]
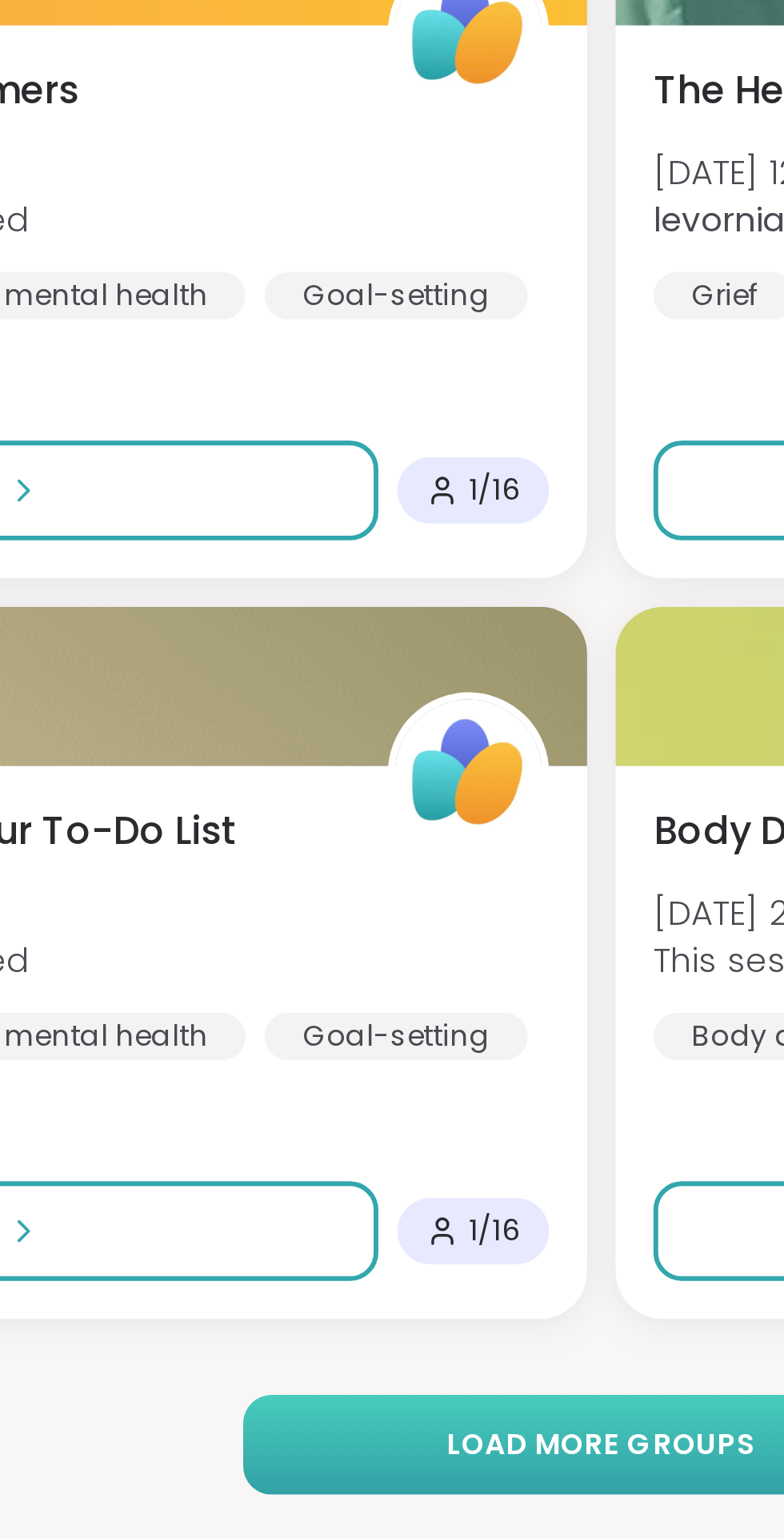
click at [378, 1519] on button "Load more groups" at bounding box center [392, 1507] width 242 height 33
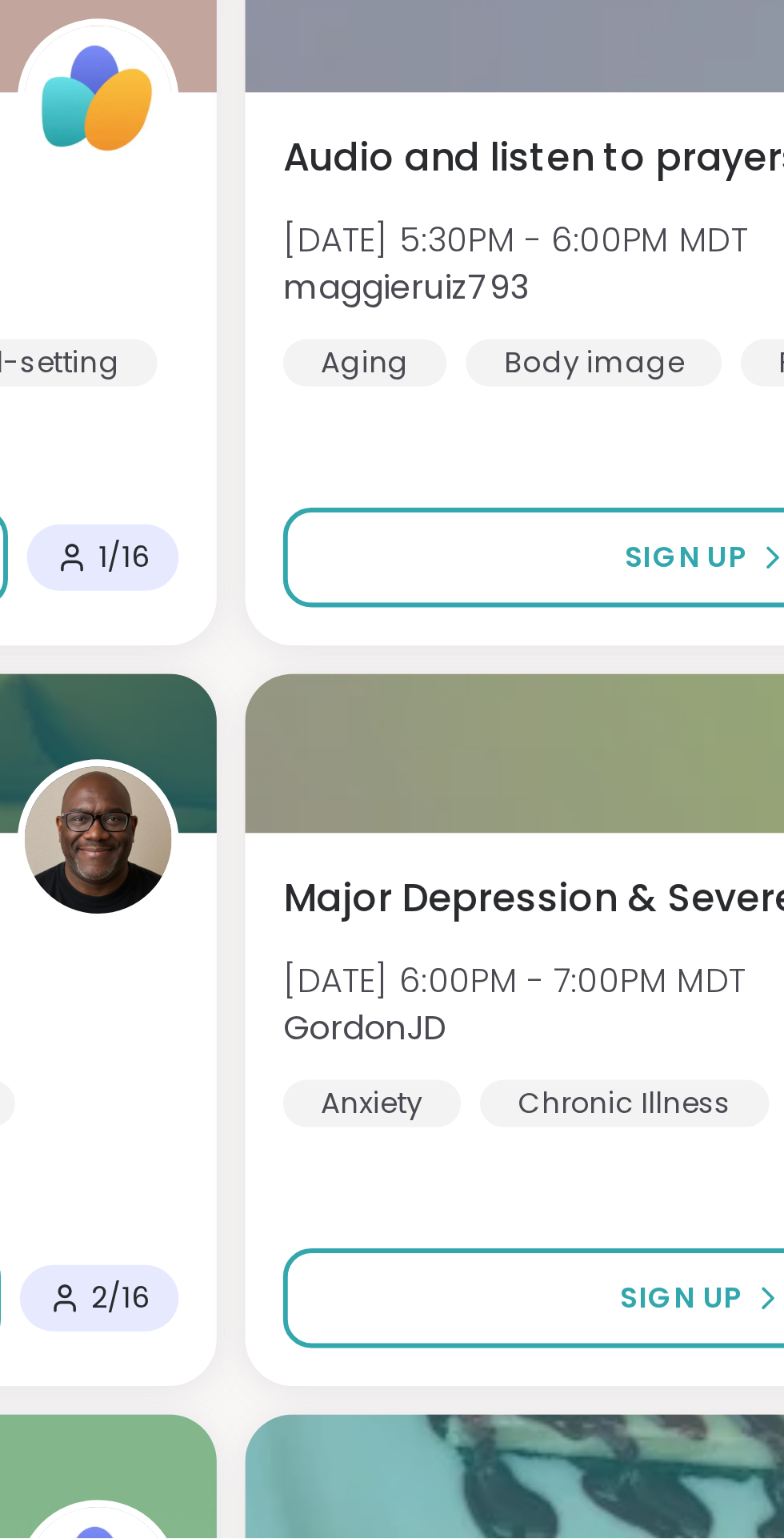
scroll to position [9023, 0]
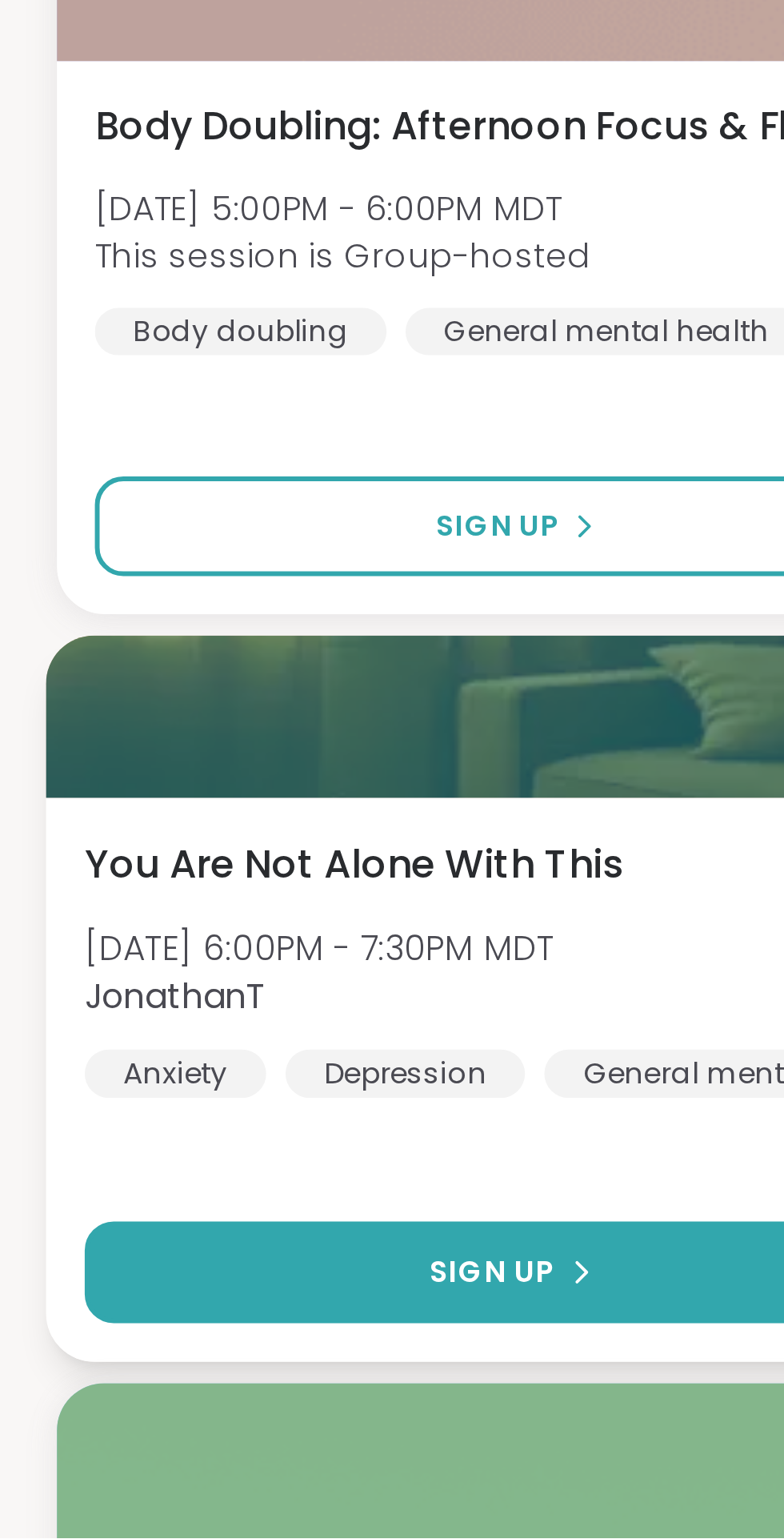
click at [167, 1449] on span "Sign Up" at bounding box center [165, 1449] width 42 height 14
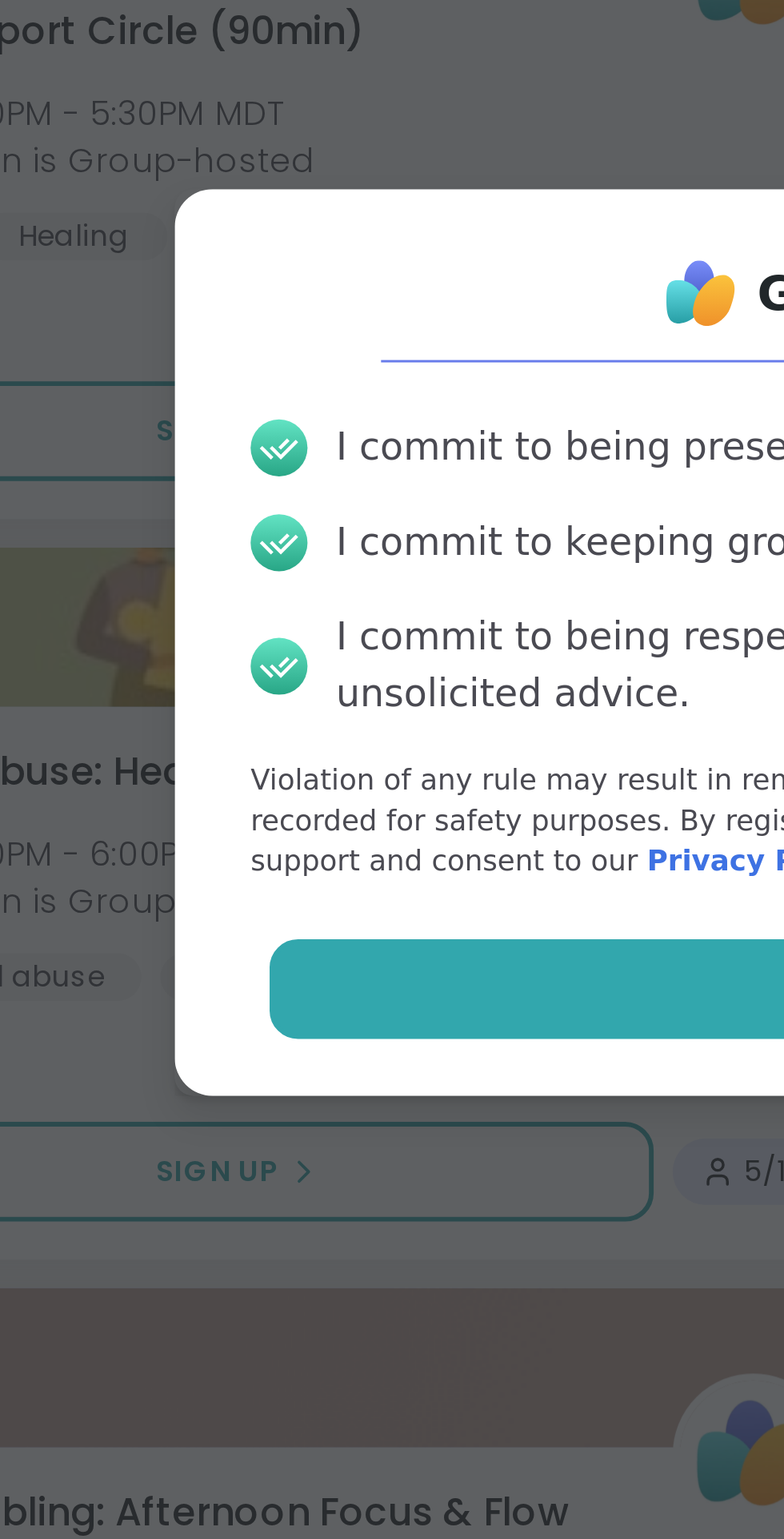
click at [327, 888] on button "Agree" at bounding box center [392, 886] width 417 height 33
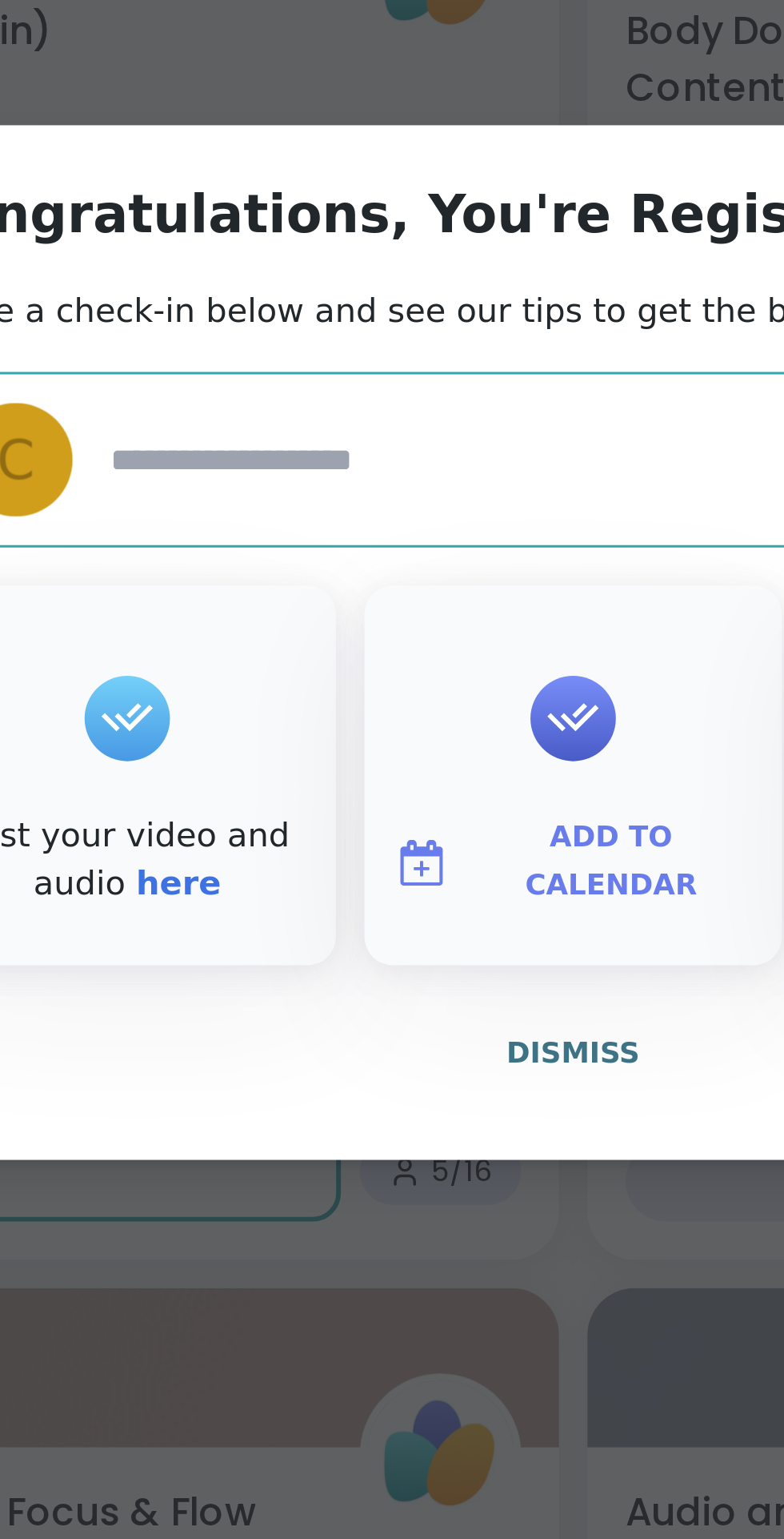
click at [409, 845] on span "Add to Calendar" at bounding box center [405, 843] width 96 height 31
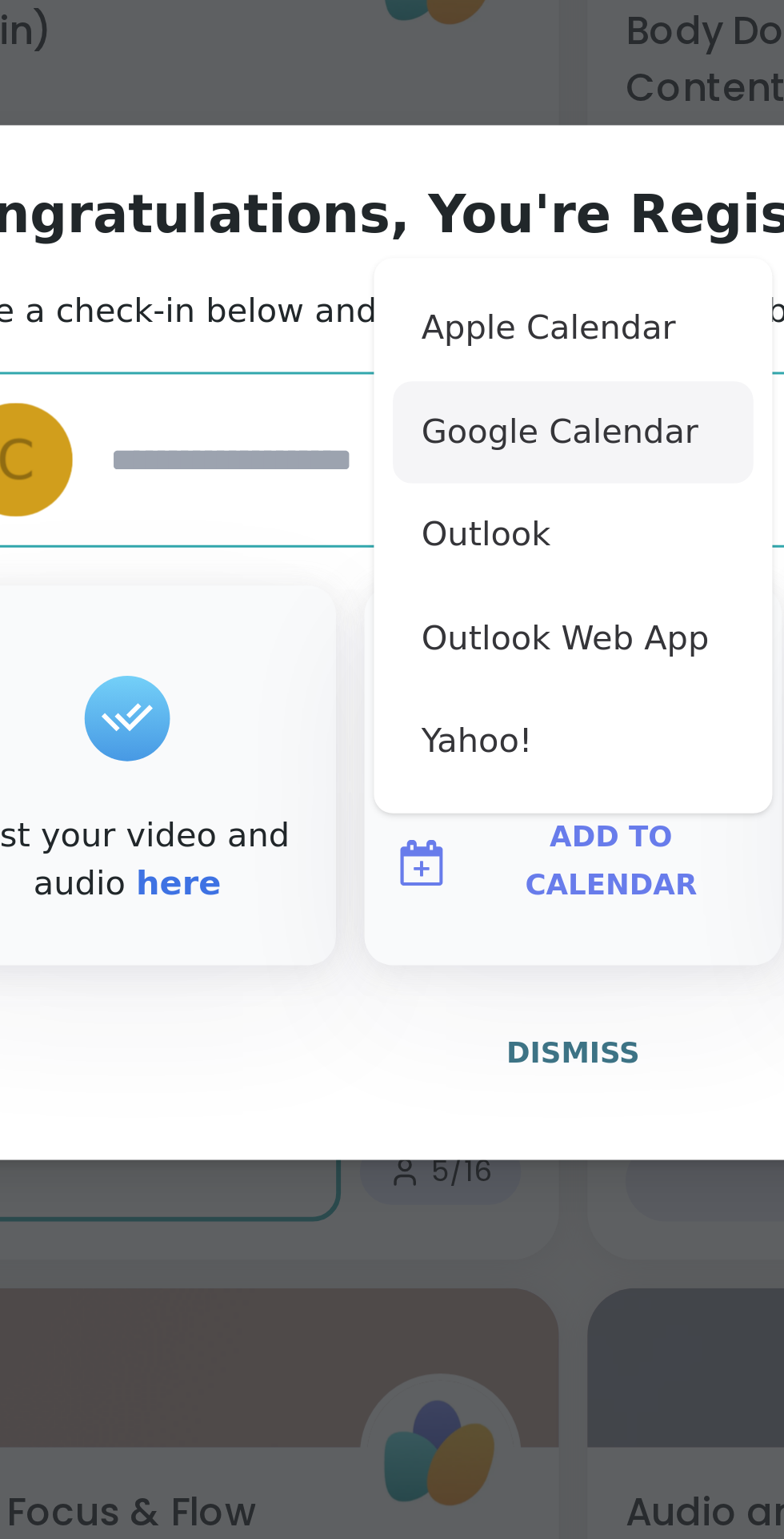
click at [403, 702] on button "Google Calendar" at bounding box center [392, 698] width 122 height 35
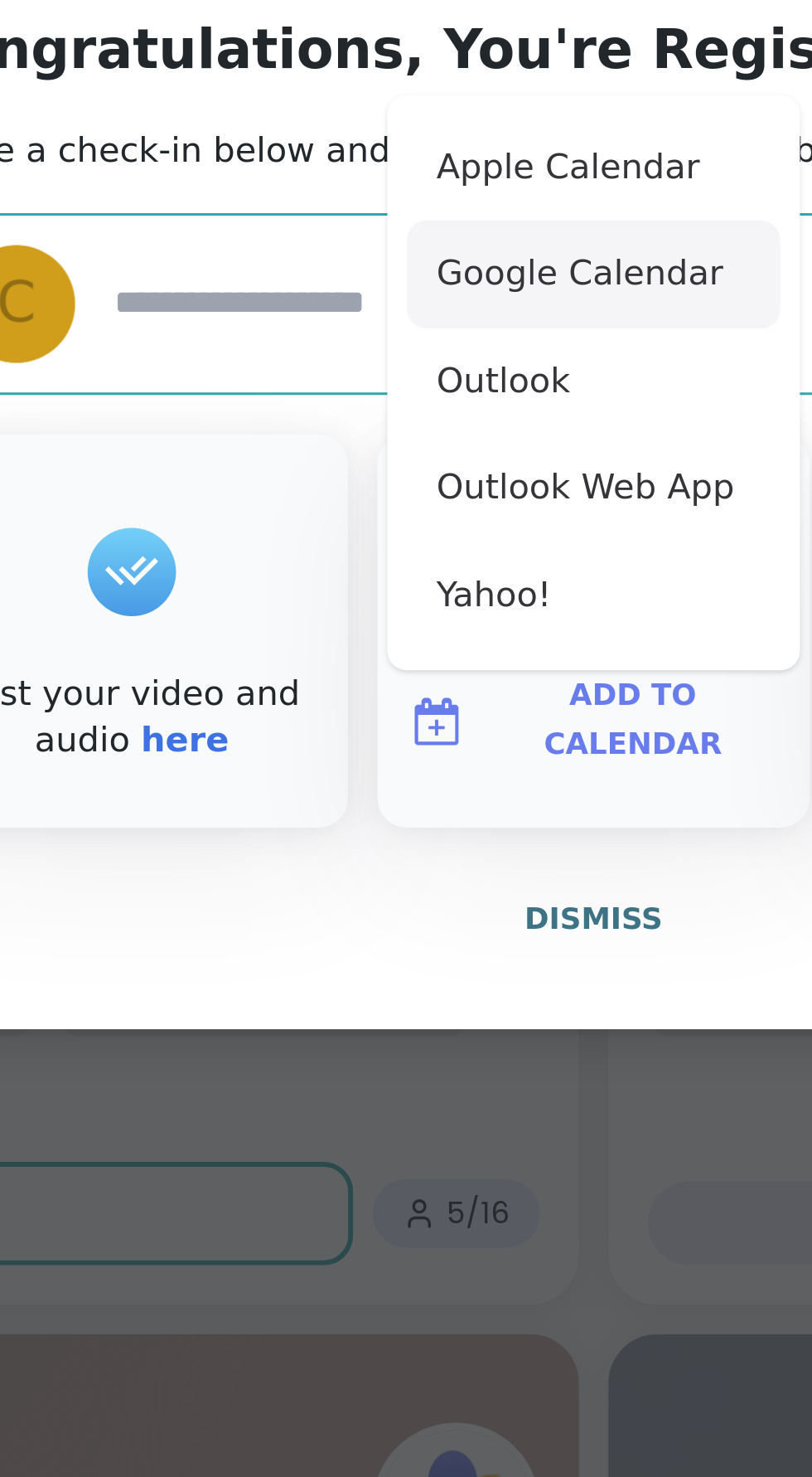
type textarea "*"
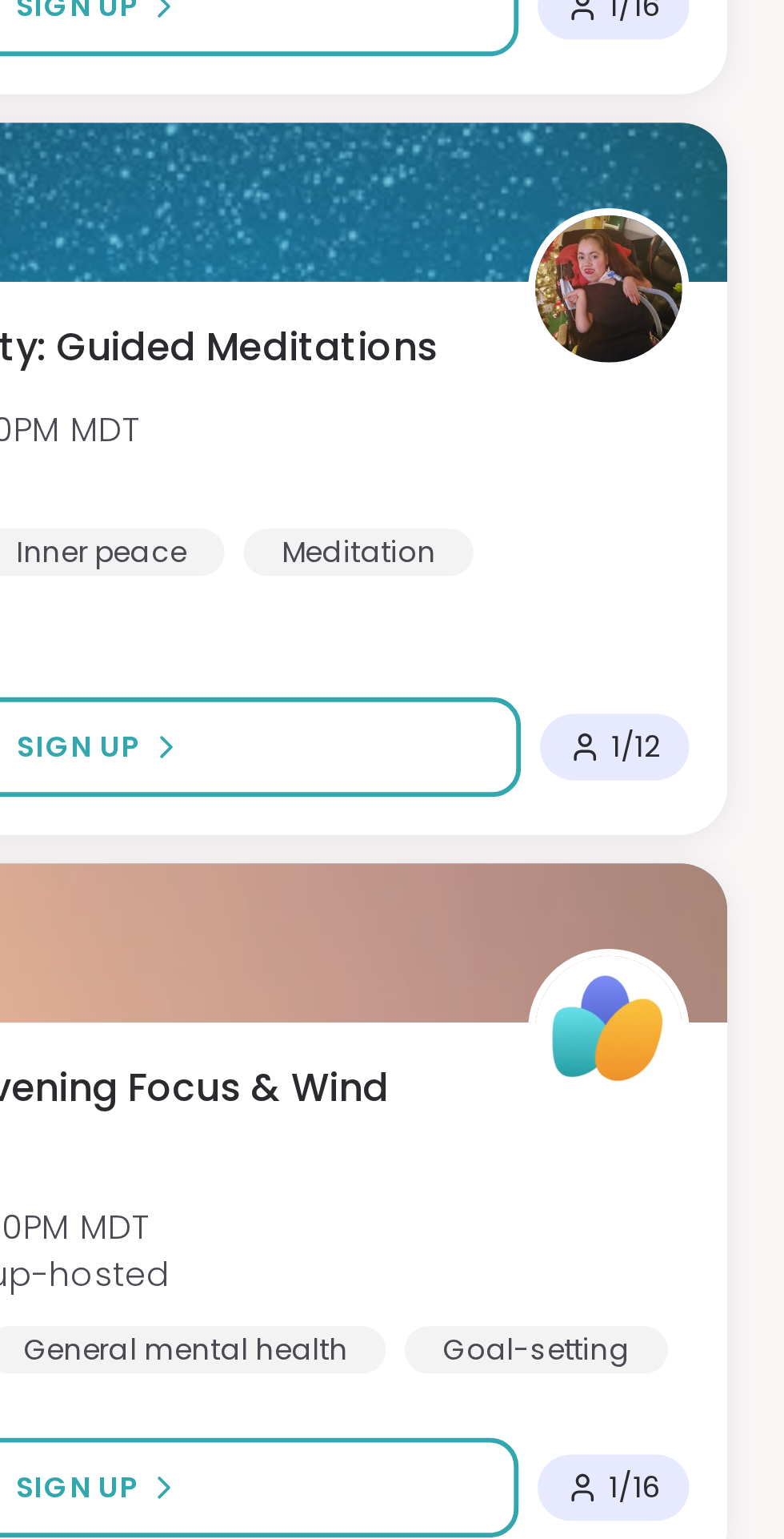
scroll to position [10540, 0]
